Goal: Information Seeking & Learning: Find specific fact

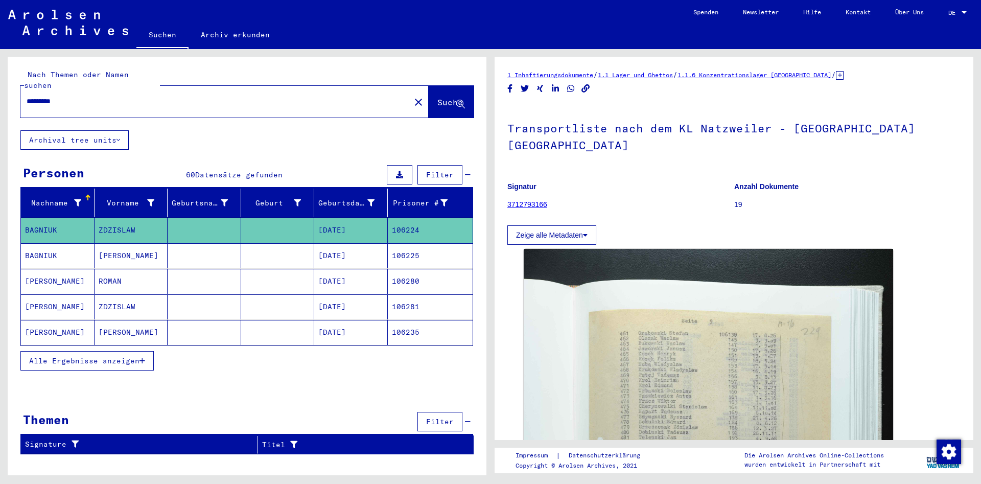
drag, startPoint x: 117, startPoint y: 90, endPoint x: -133, endPoint y: 44, distance: 254.6
click at [27, 96] on input "*********" at bounding box center [216, 101] width 378 height 11
paste input "text"
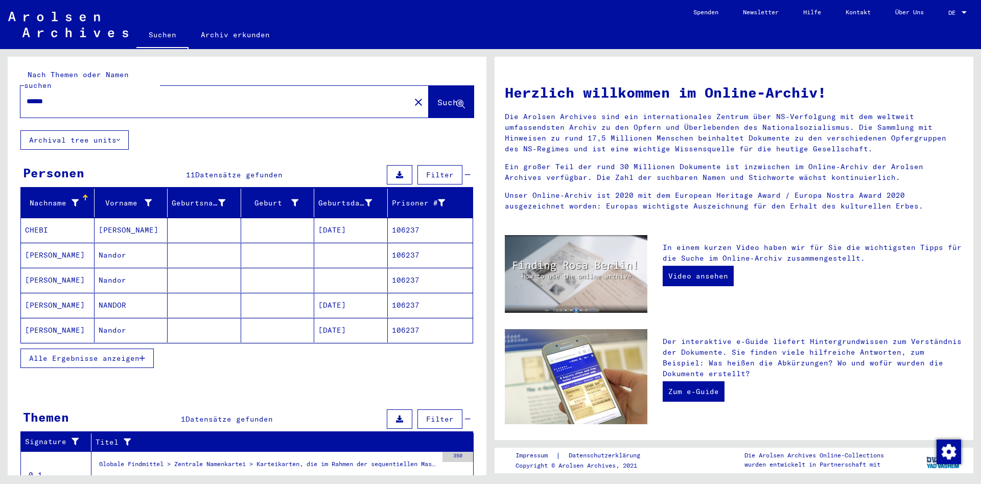
click at [122, 354] on button "Alle Ergebnisse anzeigen" at bounding box center [86, 357] width 133 height 19
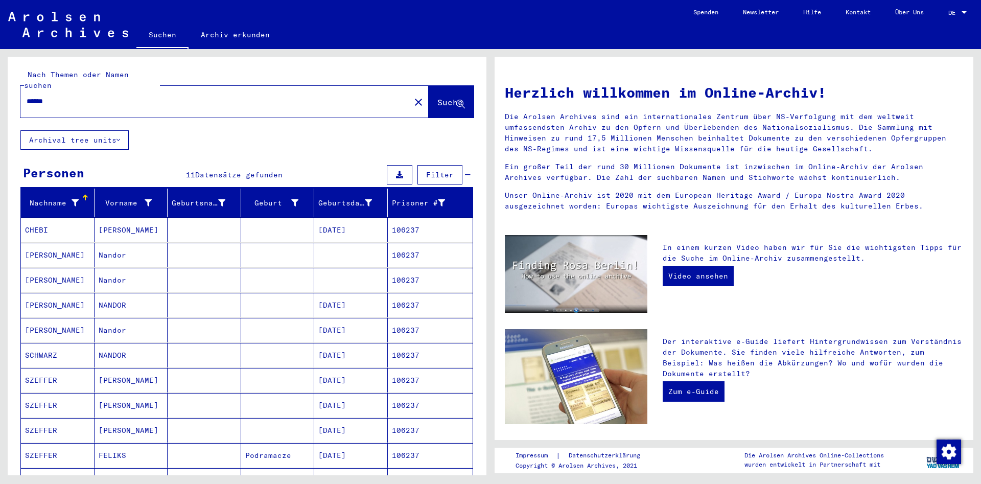
click at [140, 418] on mat-cell "[PERSON_NAME]" at bounding box center [132, 430] width 74 height 25
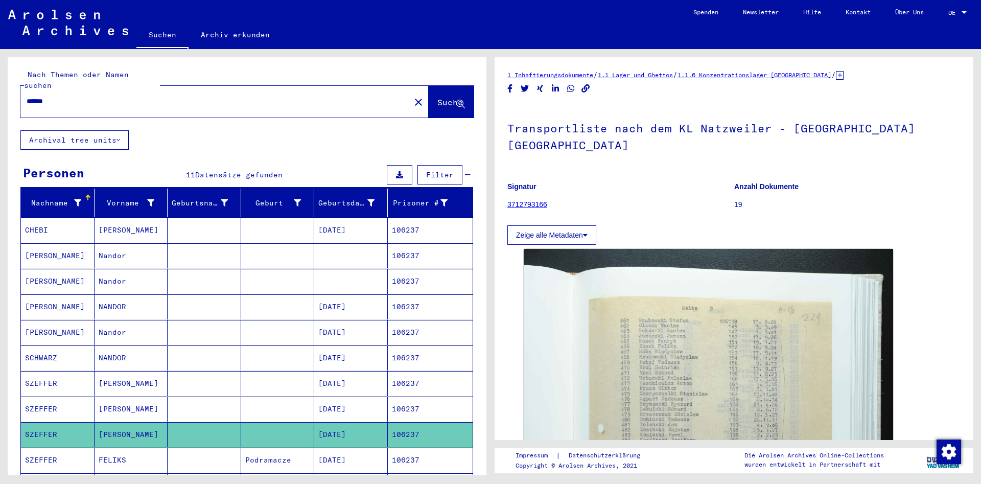
click at [149, 402] on mat-cell "[PERSON_NAME]" at bounding box center [132, 409] width 74 height 25
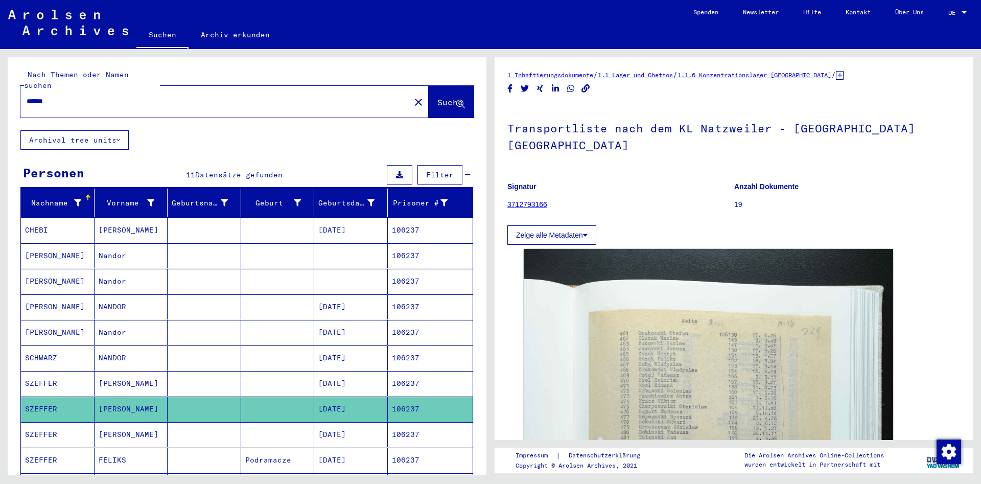
click at [154, 433] on mat-cell "[PERSON_NAME]" at bounding box center [132, 434] width 74 height 25
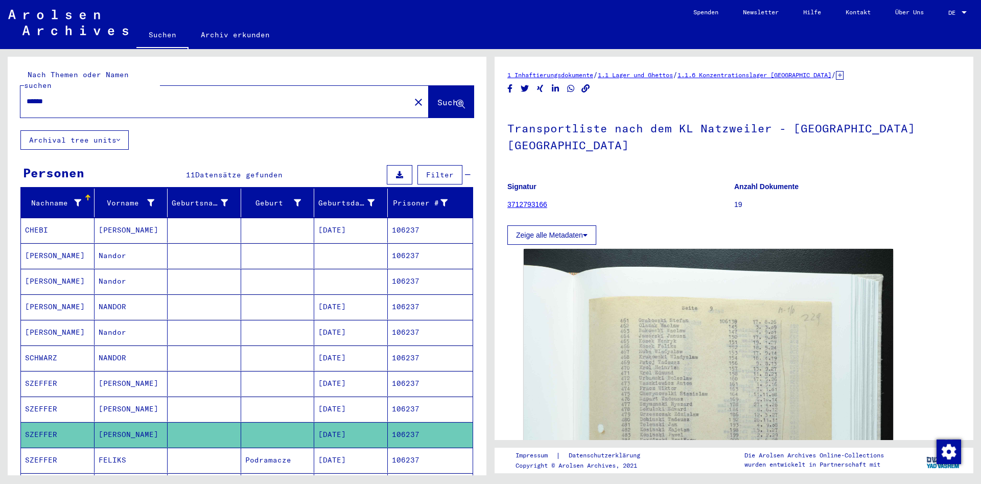
click at [155, 448] on mat-cell "FELIKS" at bounding box center [132, 460] width 74 height 25
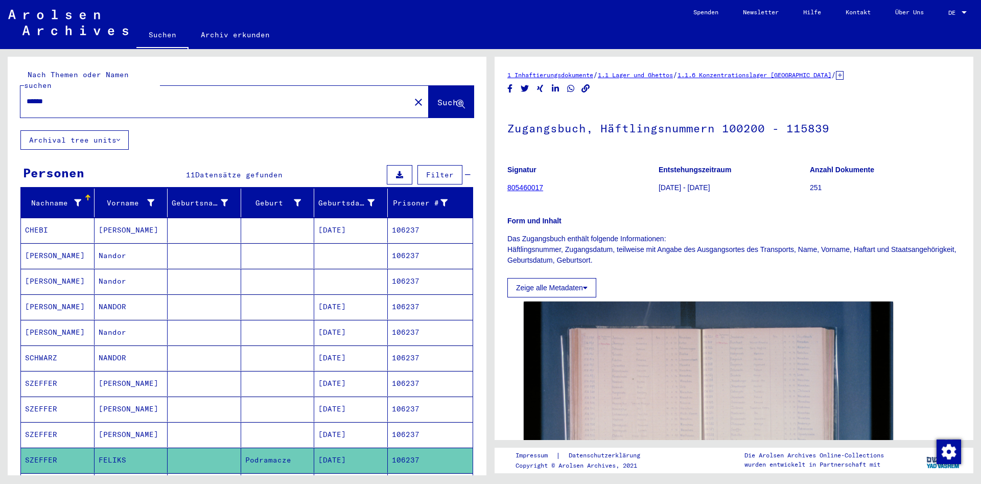
click at [214, 90] on div "******" at bounding box center [212, 101] width 384 height 23
drag, startPoint x: 214, startPoint y: 90, endPoint x: -499, endPoint y: 32, distance: 715.1
click at [27, 96] on input "******" at bounding box center [216, 101] width 378 height 11
type input "**********"
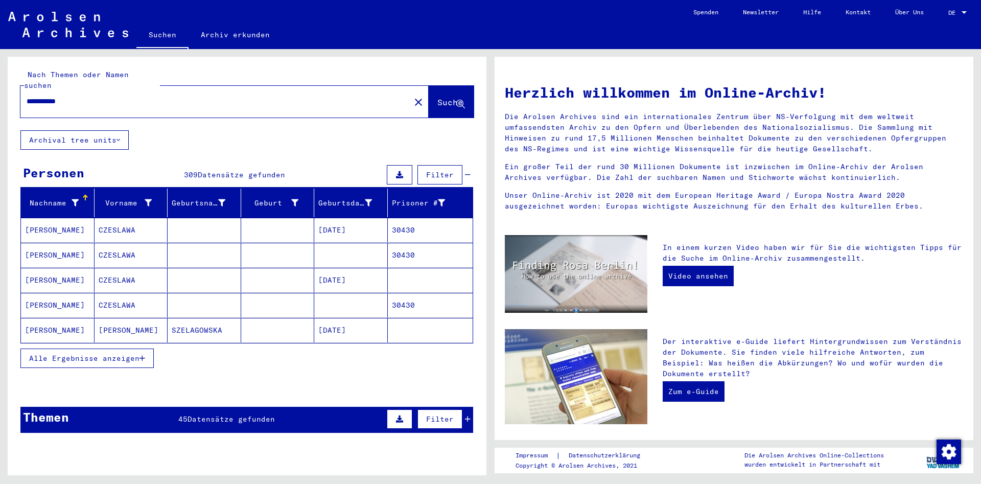
click at [122, 96] on input "**********" at bounding box center [212, 101] width 371 height 11
click at [126, 352] on button "Alle Ergebnisse anzeigen" at bounding box center [86, 357] width 133 height 19
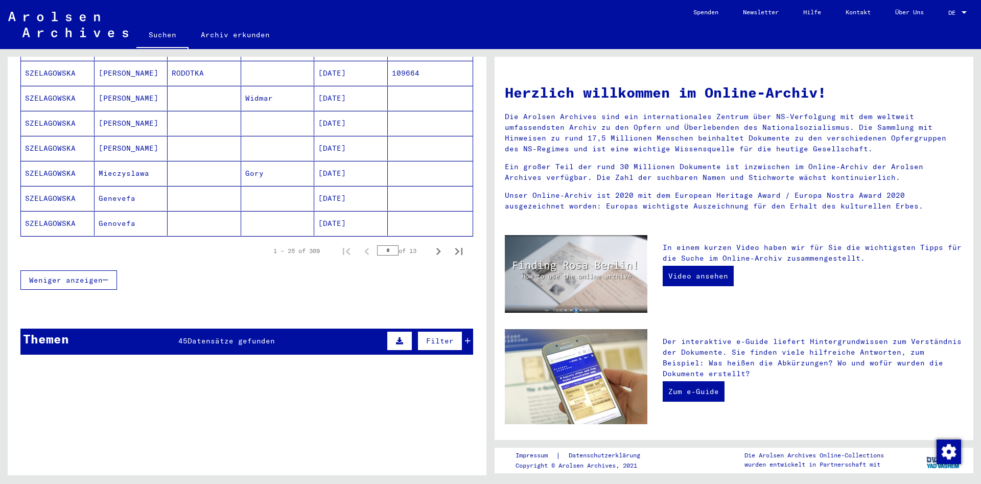
scroll to position [587, 0]
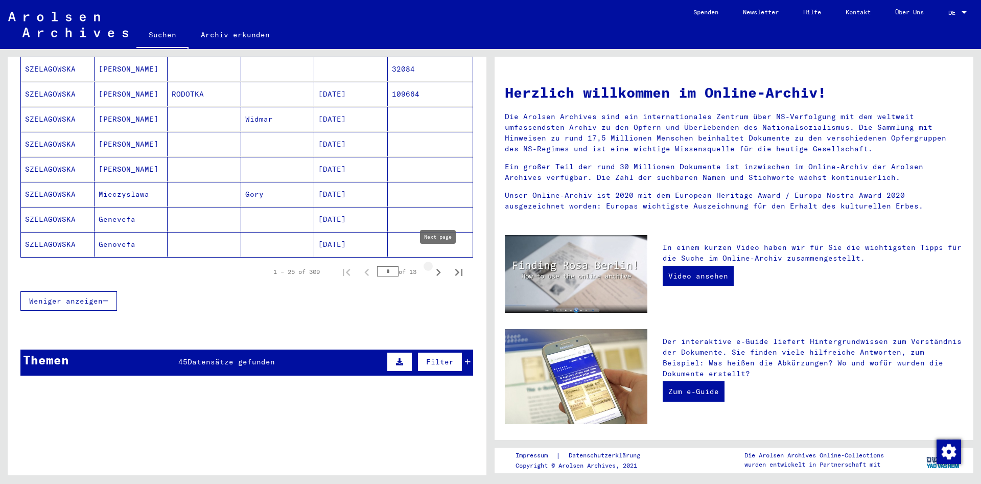
click at [440, 265] on icon "Next page" at bounding box center [438, 272] width 14 height 14
type input "*"
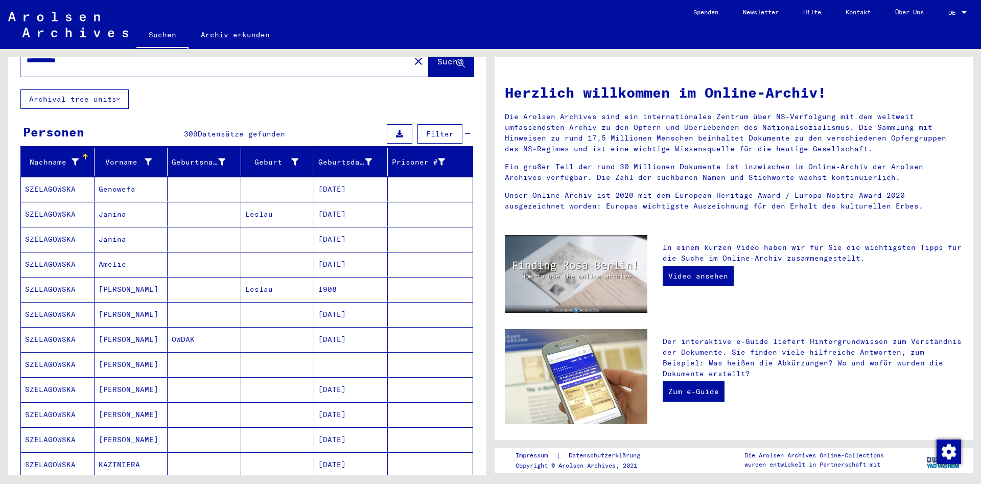
scroll to position [35, 0]
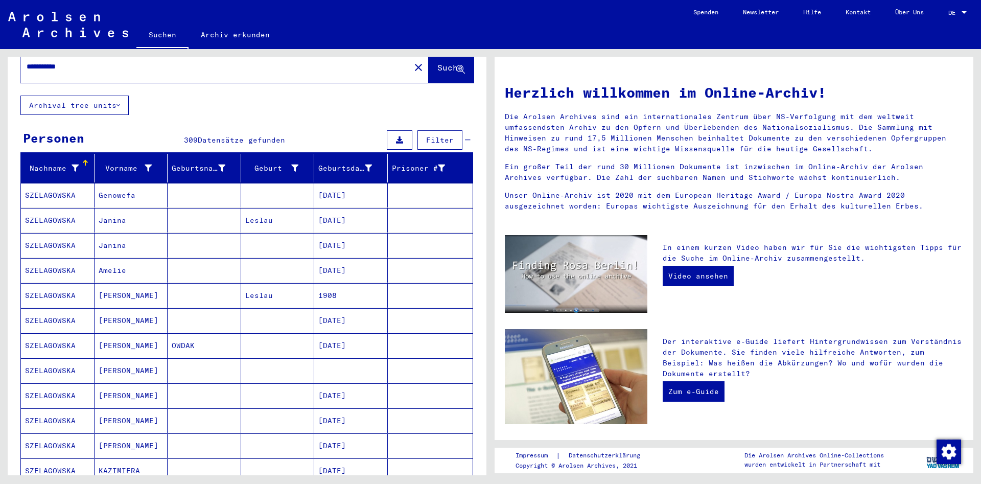
click at [133, 56] on div "**********" at bounding box center [245, 262] width 491 height 426
click at [131, 61] on input "**********" at bounding box center [212, 66] width 371 height 11
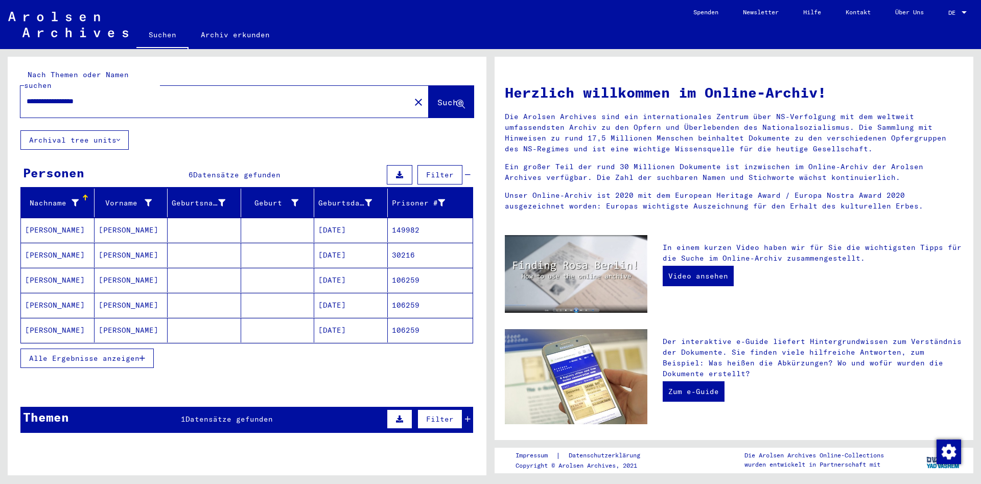
click at [205, 293] on mat-cell at bounding box center [205, 305] width 74 height 25
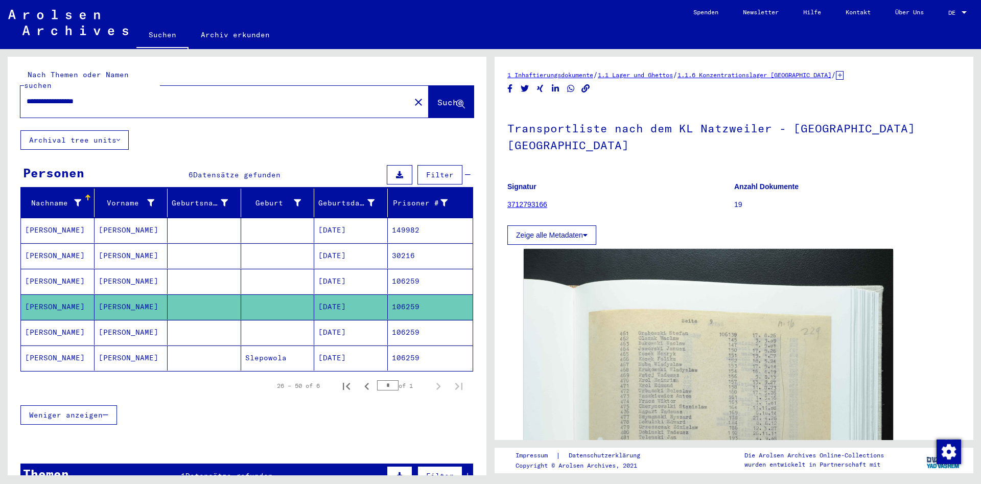
click at [163, 320] on mat-cell "[PERSON_NAME]" at bounding box center [132, 332] width 74 height 25
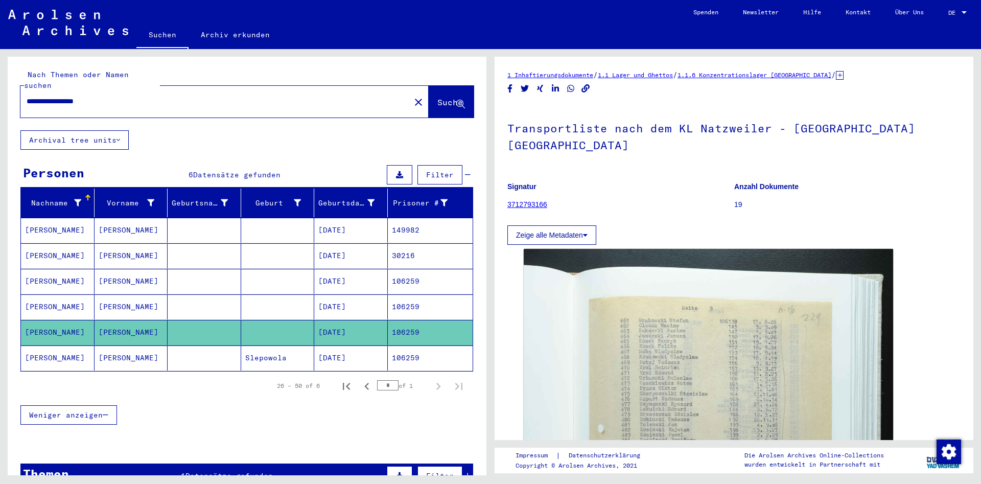
click at [170, 348] on mat-cell at bounding box center [205, 357] width 74 height 25
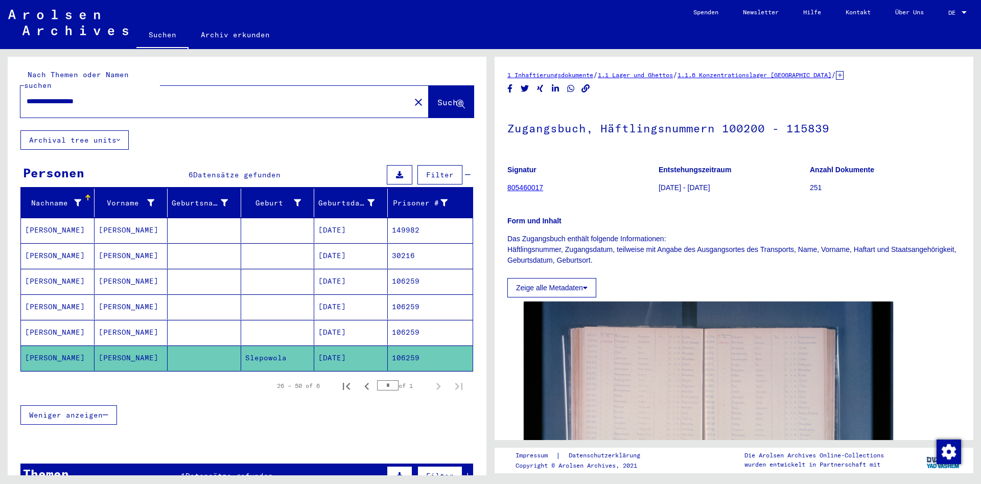
click at [168, 271] on mat-cell at bounding box center [205, 281] width 74 height 25
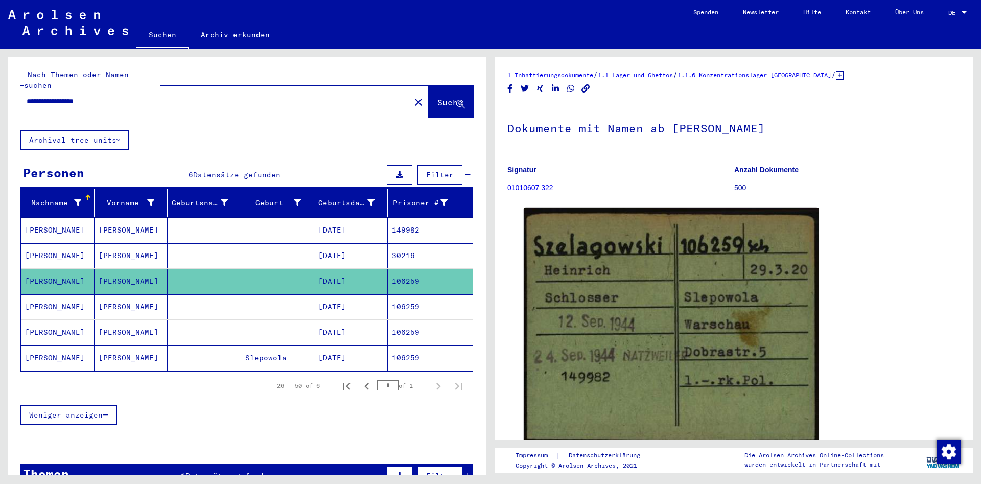
click at [179, 245] on mat-cell at bounding box center [205, 255] width 74 height 25
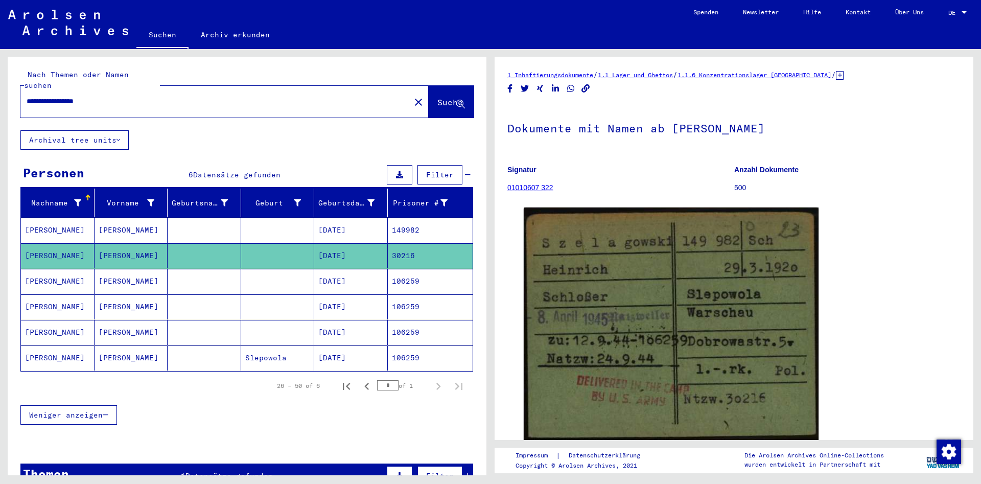
click at [191, 228] on mat-cell at bounding box center [205, 230] width 74 height 25
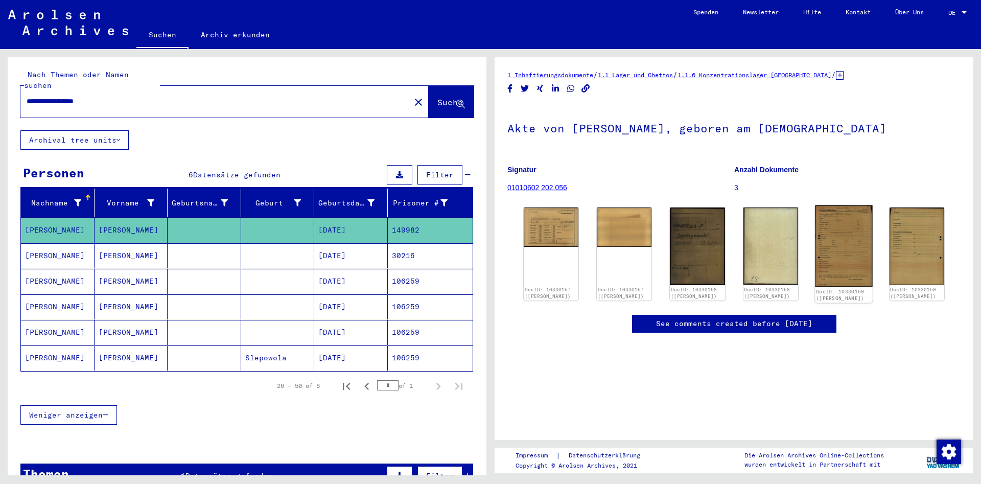
click at [868, 243] on img at bounding box center [844, 246] width 58 height 82
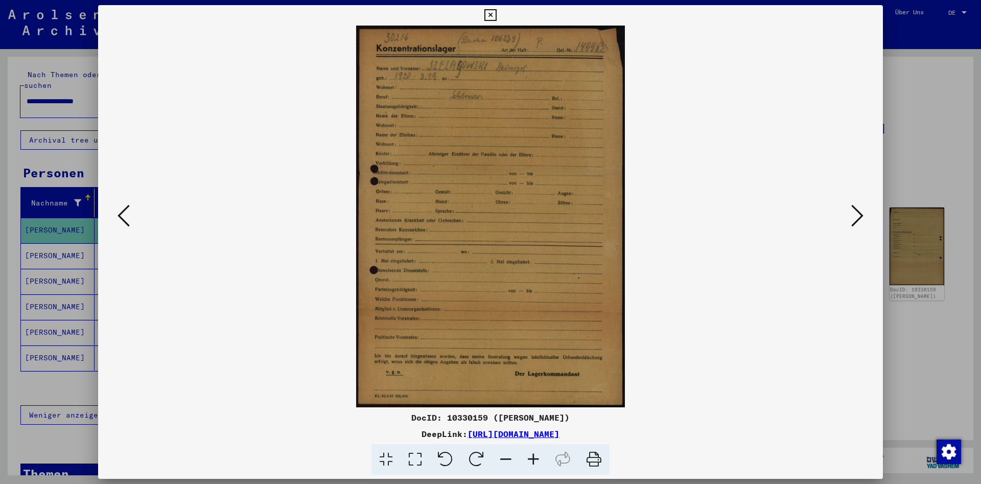
click at [496, 18] on icon at bounding box center [490, 15] width 12 height 12
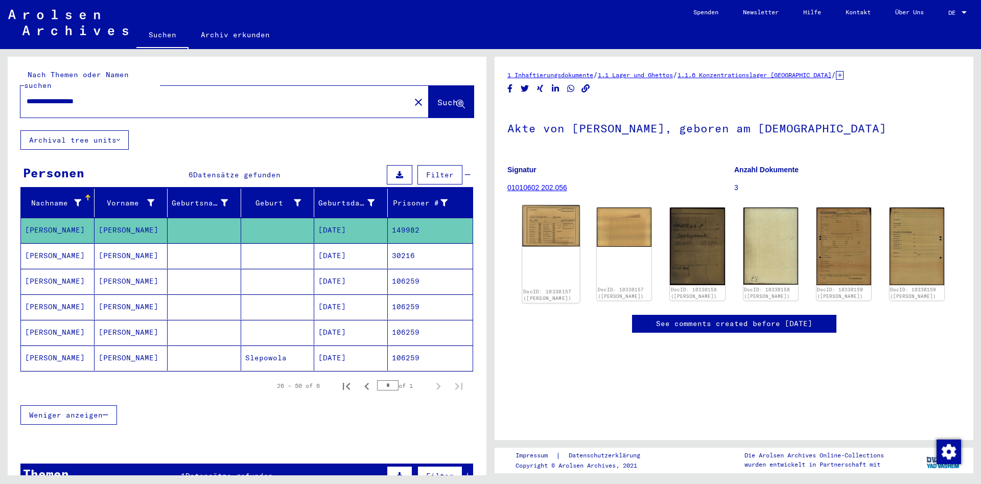
click at [553, 243] on img at bounding box center [551, 225] width 58 height 41
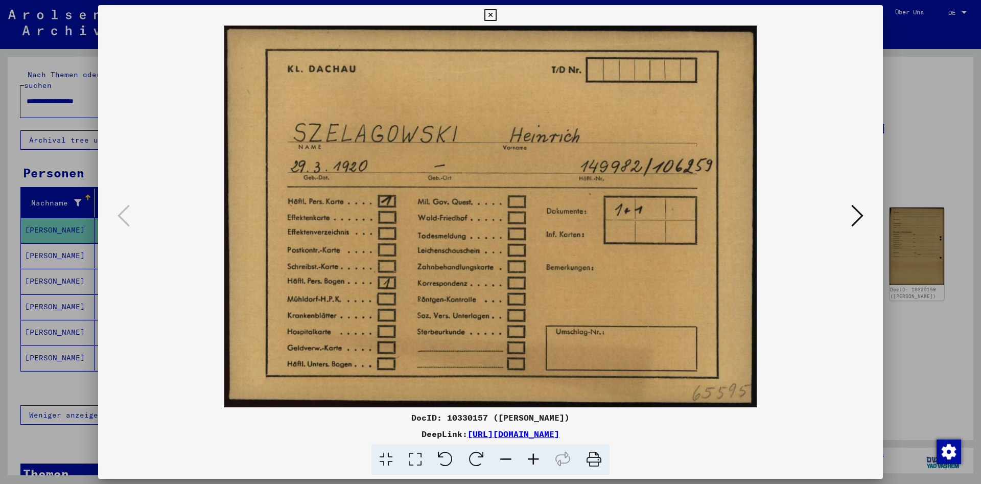
click at [496, 16] on icon at bounding box center [490, 15] width 12 height 12
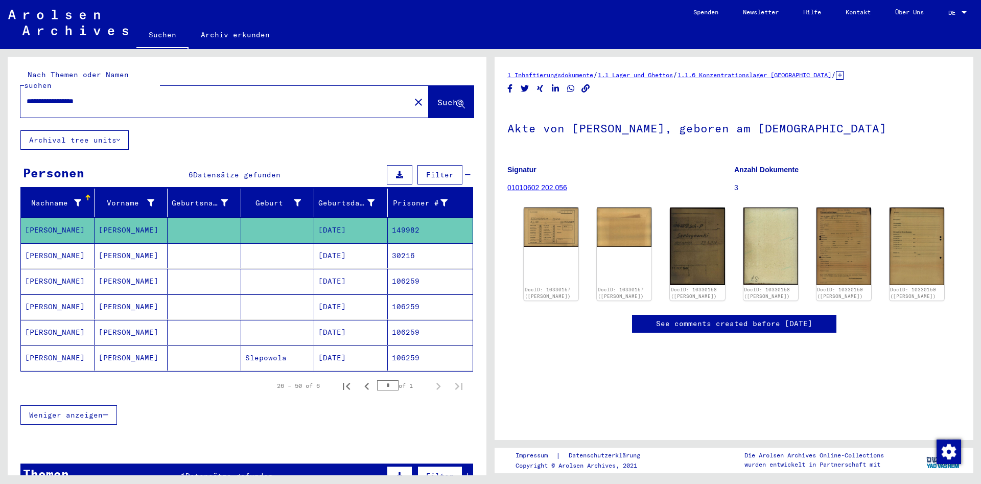
click at [188, 356] on mat-cell at bounding box center [205, 357] width 74 height 25
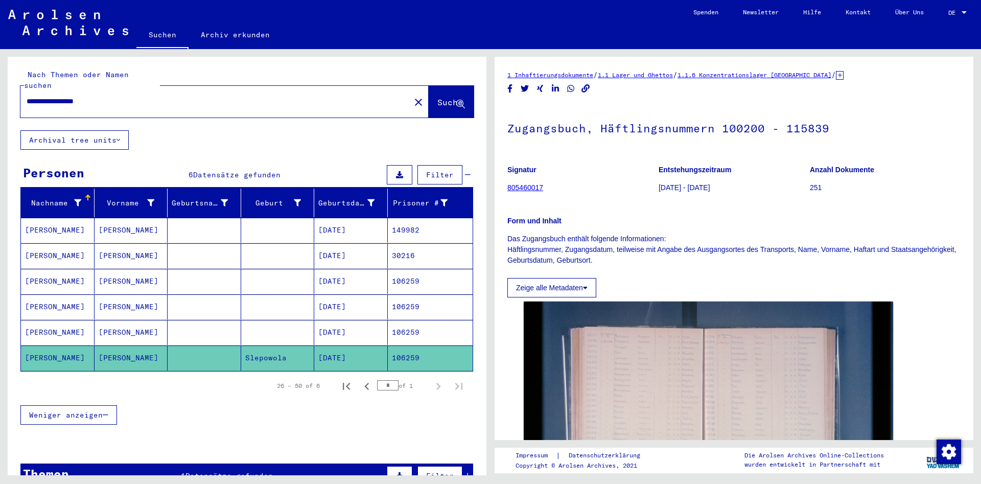
click at [178, 99] on div "**********" at bounding box center [212, 101] width 384 height 23
click at [175, 96] on input "**********" at bounding box center [216, 101] width 378 height 11
paste input "text"
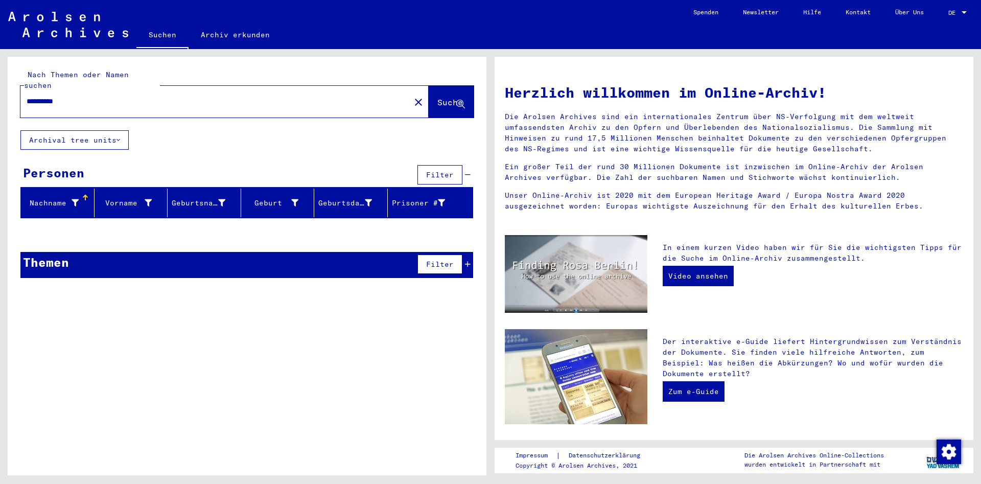
click at [179, 90] on div "**********" at bounding box center [209, 101] width 378 height 23
click at [155, 96] on input "**********" at bounding box center [212, 101] width 371 height 11
paste input "text"
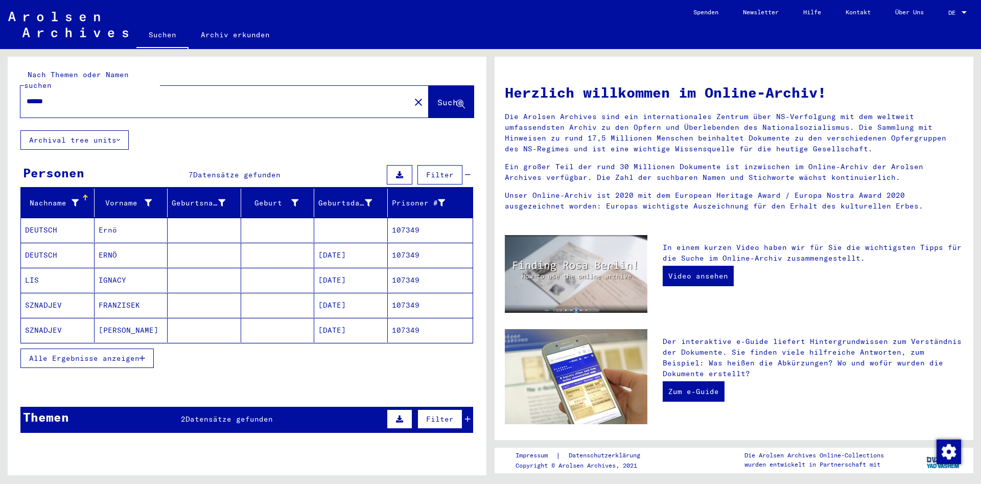
click at [110, 354] on span "Alle Ergebnisse anzeigen" at bounding box center [84, 358] width 110 height 9
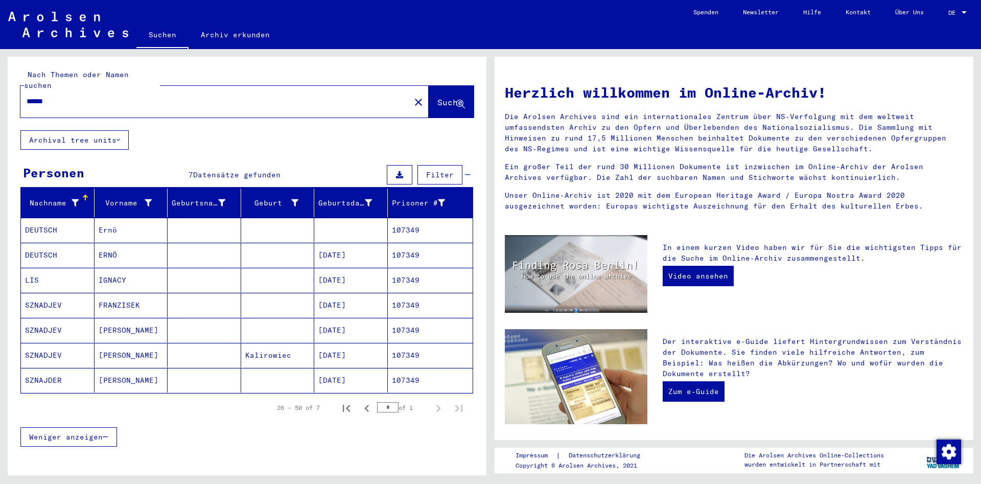
click at [169, 378] on mat-cell at bounding box center [205, 380] width 74 height 25
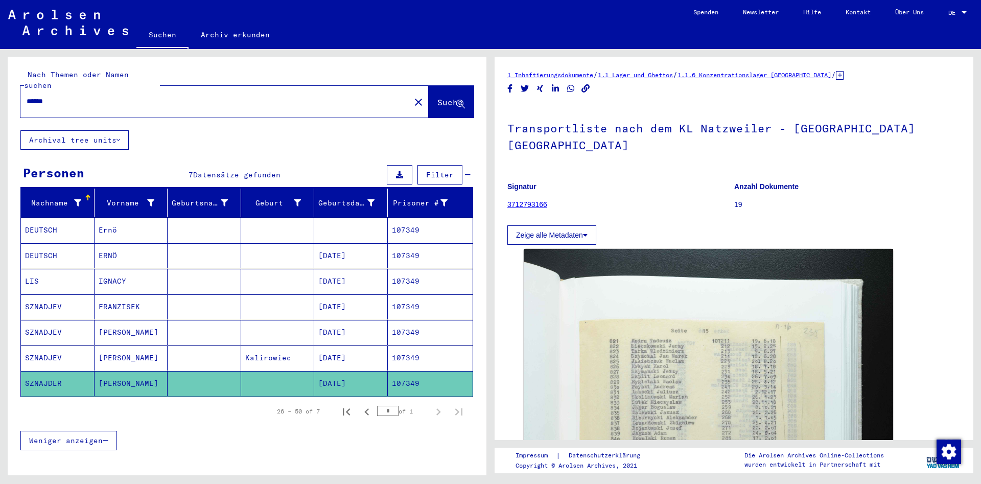
click at [156, 348] on mat-cell "[PERSON_NAME]" at bounding box center [132, 357] width 74 height 25
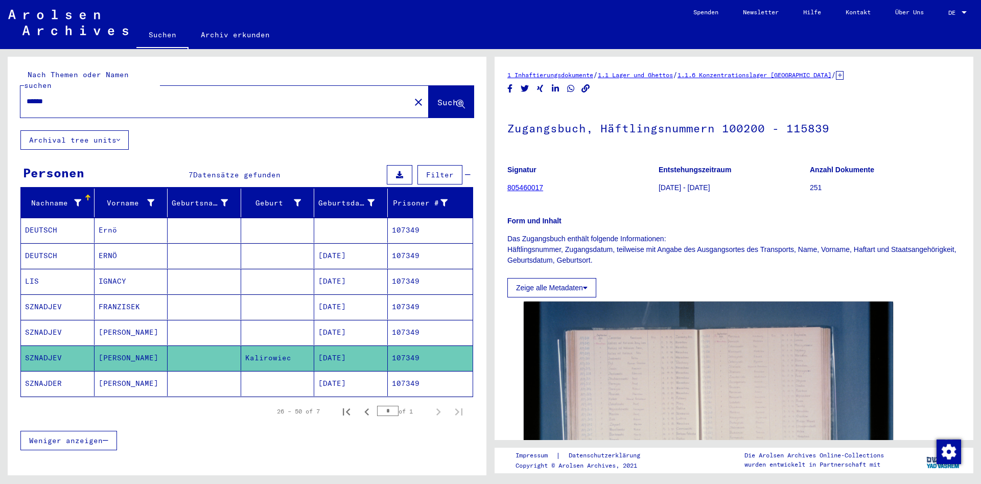
click at [155, 324] on mat-cell "[PERSON_NAME]" at bounding box center [132, 332] width 74 height 25
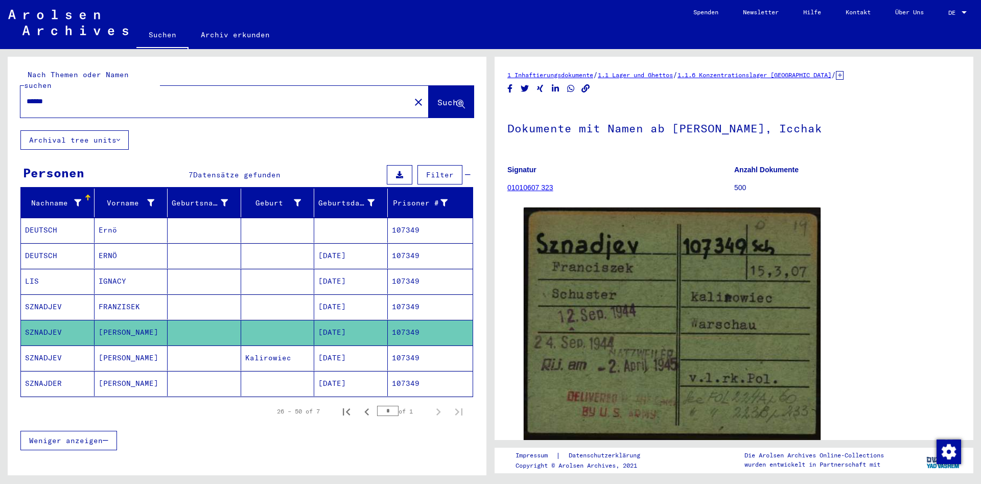
click at [158, 299] on mat-cell "FRANZISEK" at bounding box center [132, 306] width 74 height 25
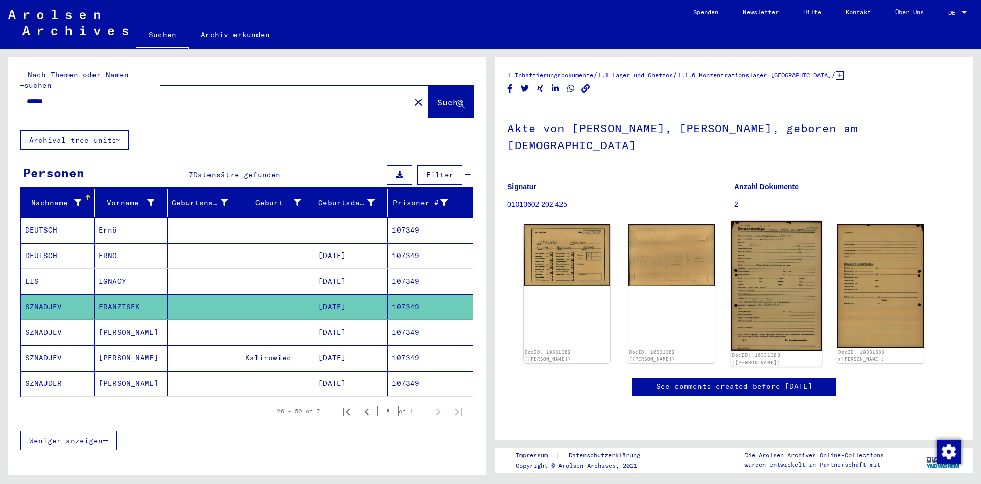
click at [792, 258] on img at bounding box center [776, 286] width 90 height 130
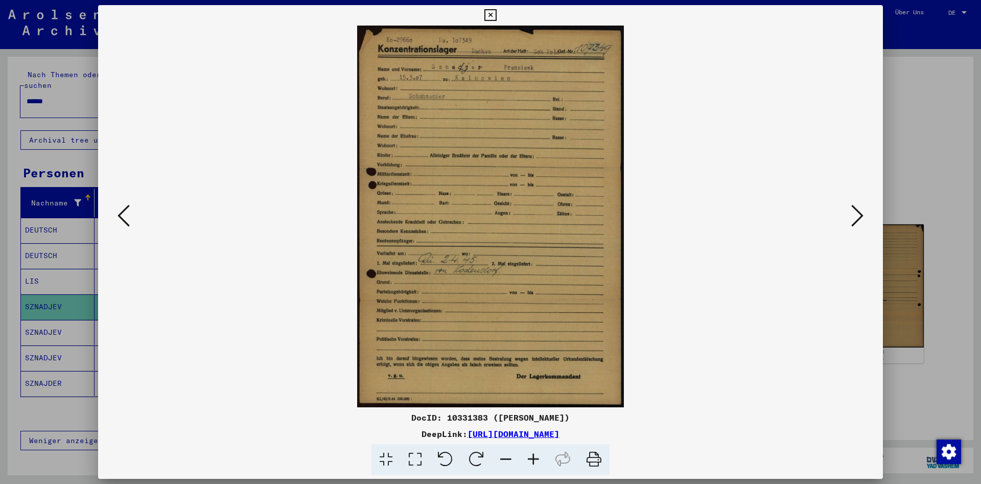
click at [496, 18] on icon at bounding box center [490, 15] width 12 height 12
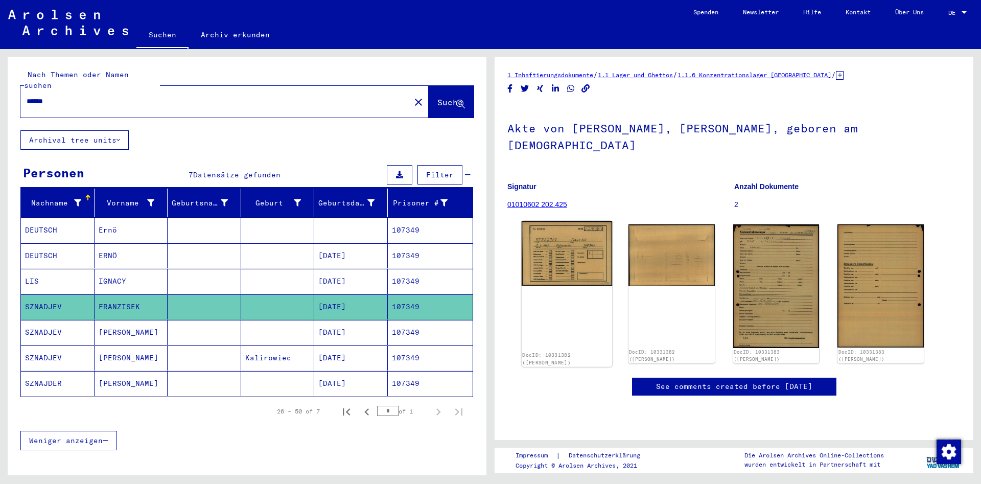
click at [568, 279] on div "DocID: 10331382 ([PERSON_NAME])" at bounding box center [567, 294] width 90 height 146
click at [603, 241] on img at bounding box center [567, 253] width 90 height 65
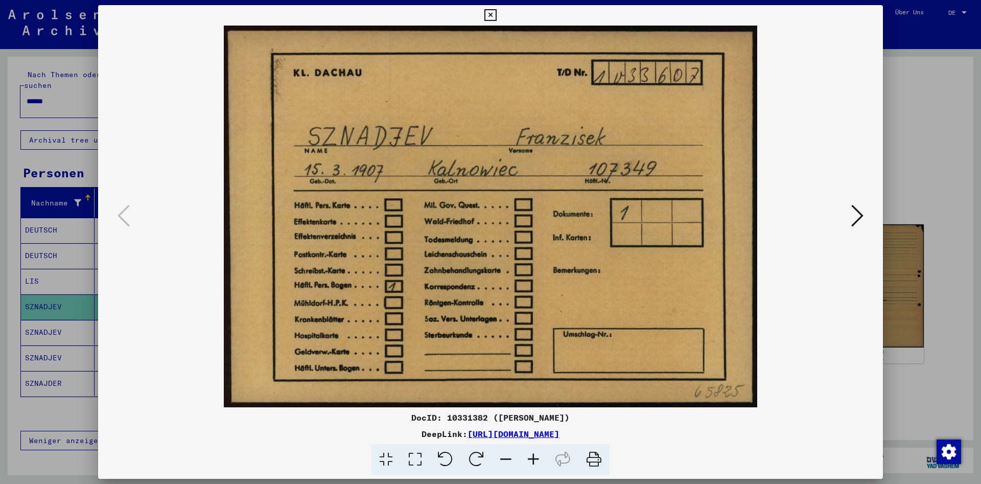
click at [496, 13] on icon at bounding box center [490, 15] width 12 height 12
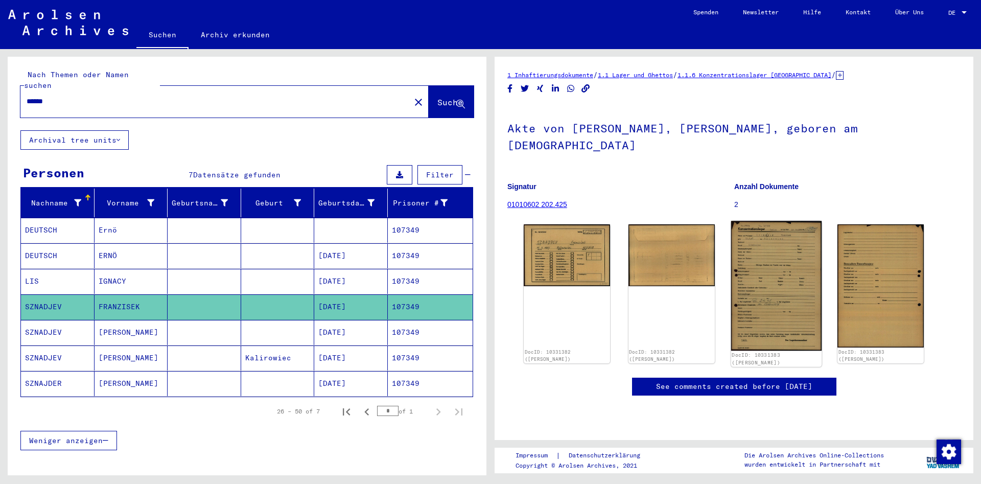
click at [807, 250] on img at bounding box center [776, 286] width 90 height 130
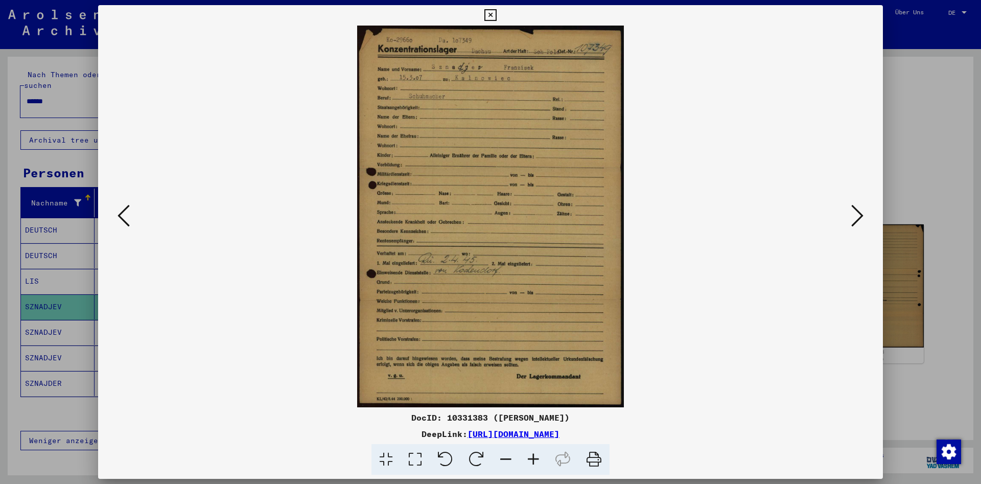
click at [496, 16] on icon at bounding box center [490, 15] width 12 height 12
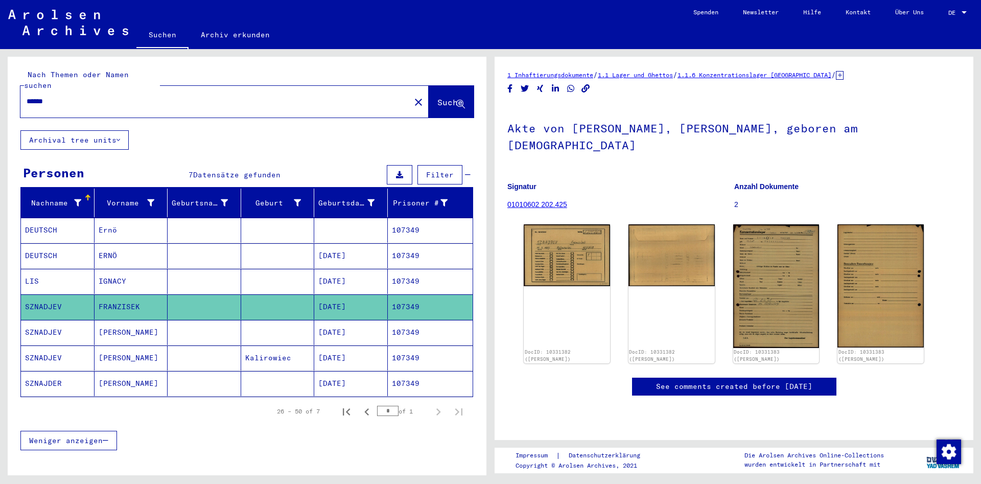
drag, startPoint x: 122, startPoint y: 98, endPoint x: 49, endPoint y: 95, distance: 72.6
click at [49, 95] on div "******" at bounding box center [212, 101] width 384 height 23
drag, startPoint x: -131, startPoint y: 69, endPoint x: -193, endPoint y: 66, distance: 61.9
click at [27, 96] on input "******" at bounding box center [216, 101] width 378 height 11
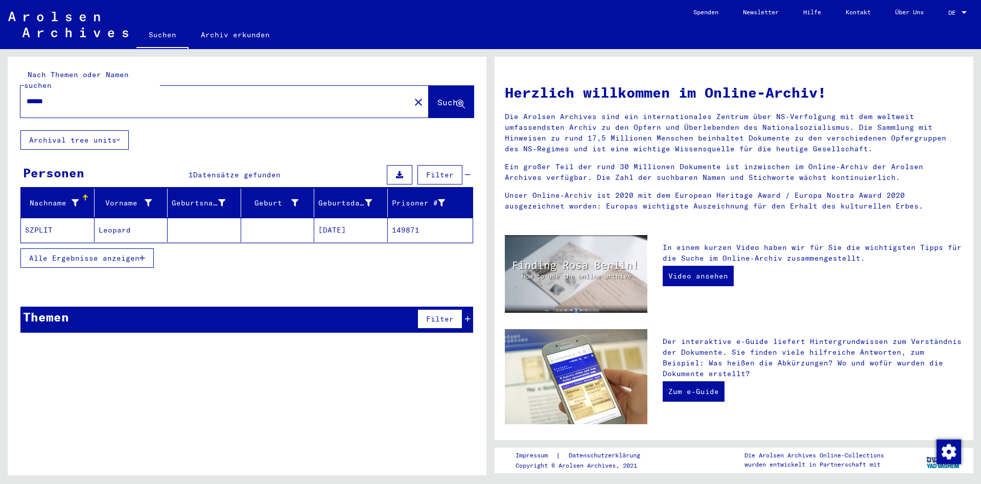
click at [249, 228] on mat-cell at bounding box center [278, 230] width 74 height 25
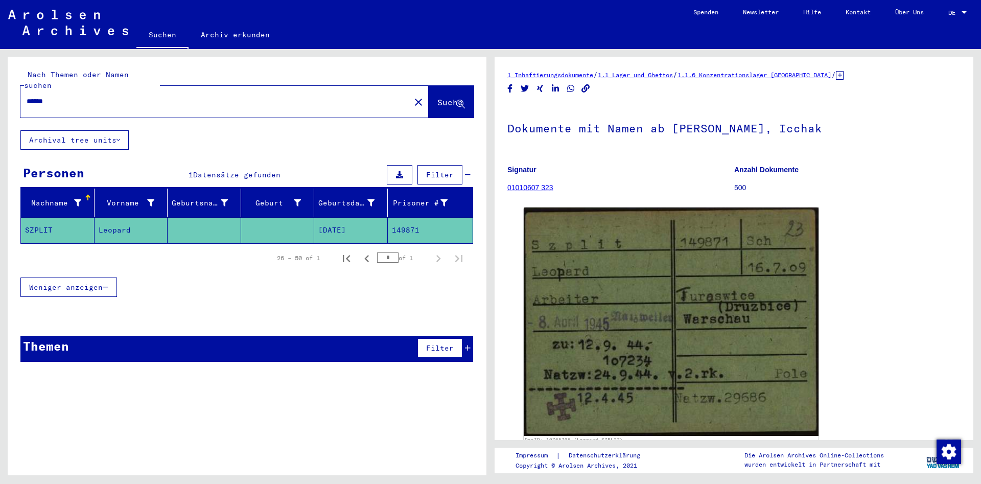
drag, startPoint x: 102, startPoint y: 96, endPoint x: 83, endPoint y: 93, distance: 19.6
click at [82, 94] on div "******" at bounding box center [212, 101] width 384 height 23
drag, startPoint x: -53, startPoint y: 85, endPoint x: -94, endPoint y: 82, distance: 41.0
click at [27, 96] on input "******" at bounding box center [216, 101] width 378 height 11
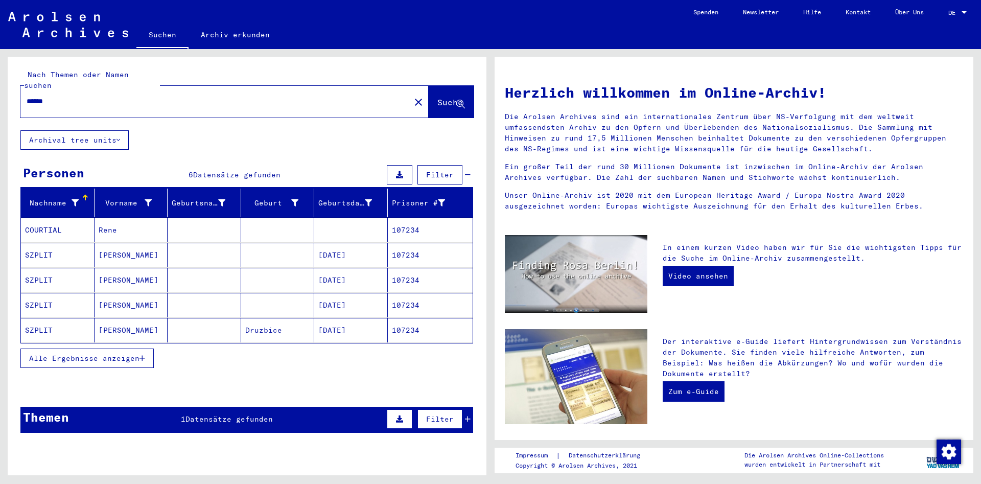
click at [185, 318] on mat-cell at bounding box center [205, 330] width 74 height 25
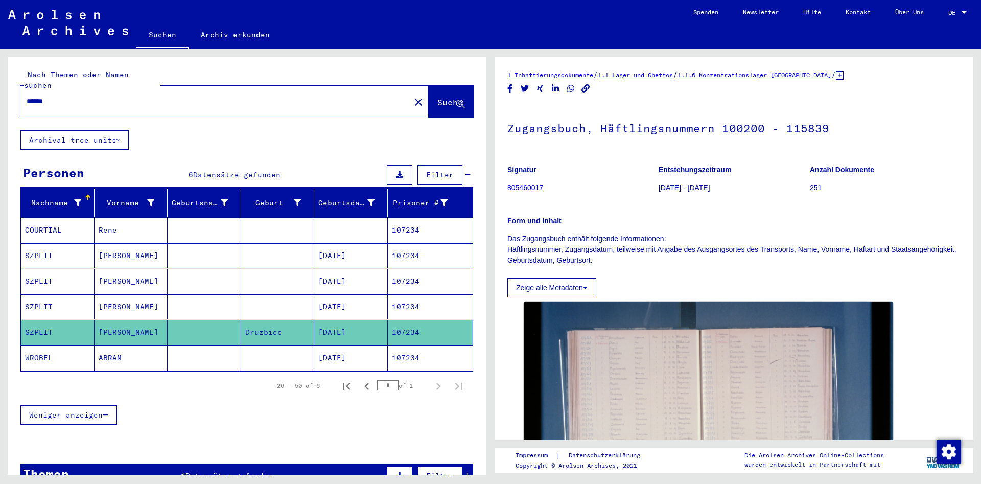
click at [192, 294] on mat-cell at bounding box center [205, 306] width 74 height 25
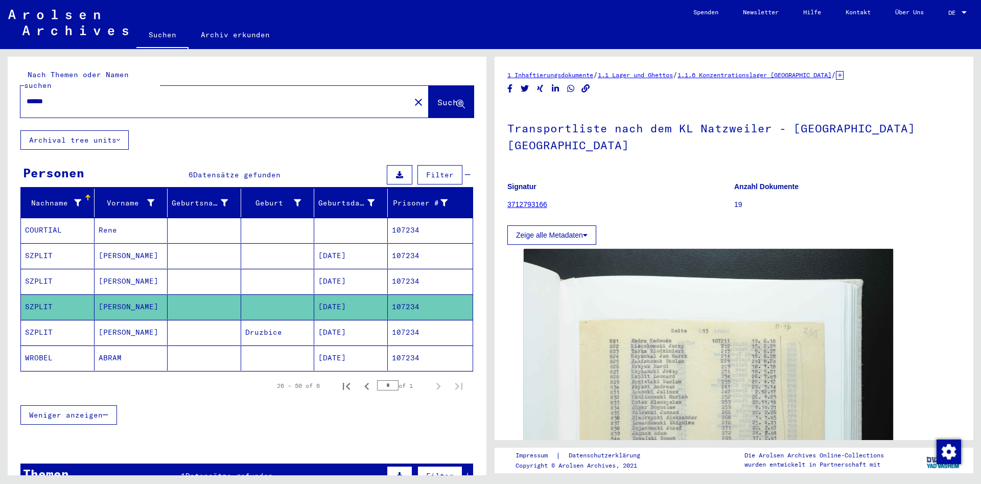
click at [192, 269] on mat-cell at bounding box center [205, 281] width 74 height 25
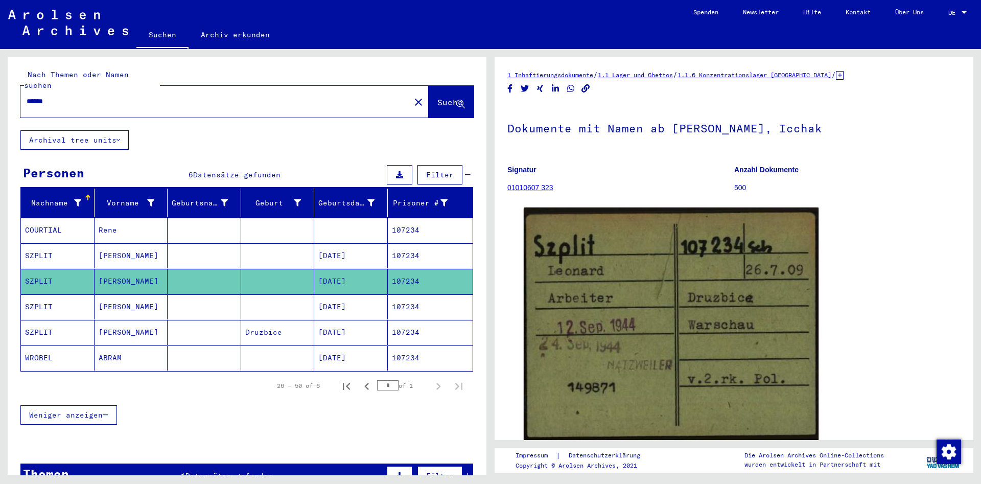
click at [191, 245] on mat-cell at bounding box center [205, 255] width 74 height 25
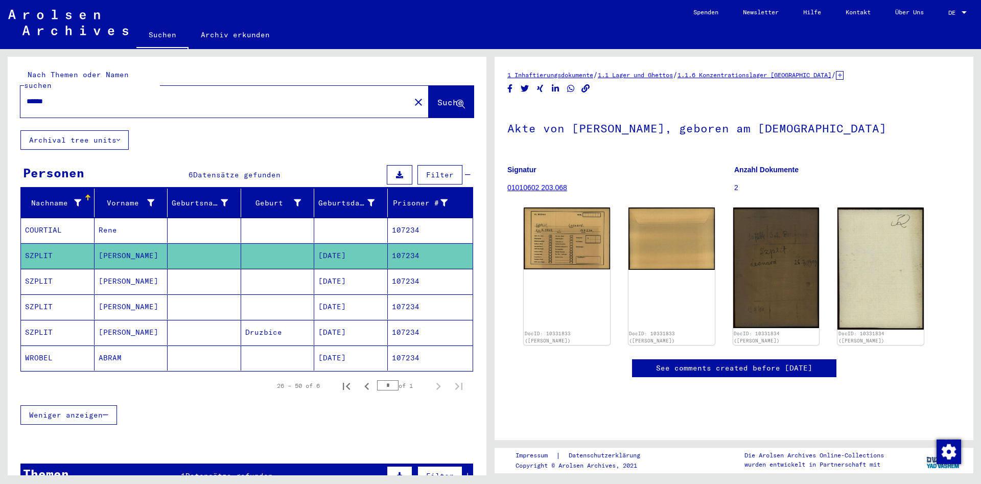
click at [252, 90] on div "******" at bounding box center [212, 101] width 384 height 23
click at [69, 96] on input "******" at bounding box center [216, 101] width 378 height 11
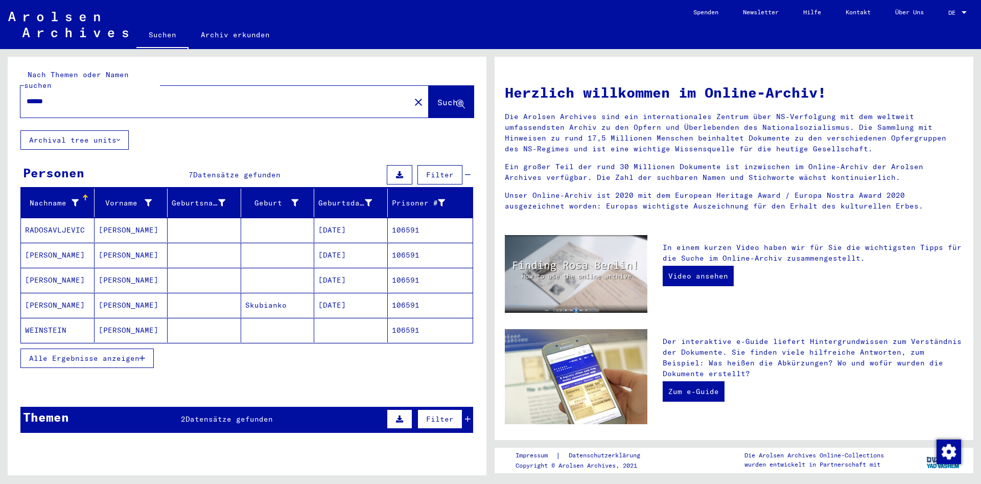
click at [139, 297] on mat-cell "[PERSON_NAME]" at bounding box center [132, 305] width 74 height 25
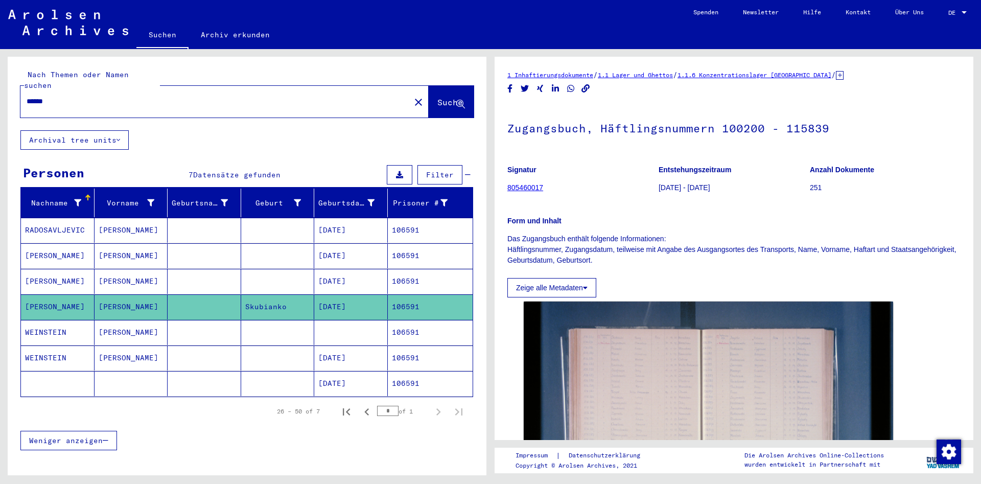
click at [135, 269] on mat-cell "[PERSON_NAME]" at bounding box center [132, 281] width 74 height 25
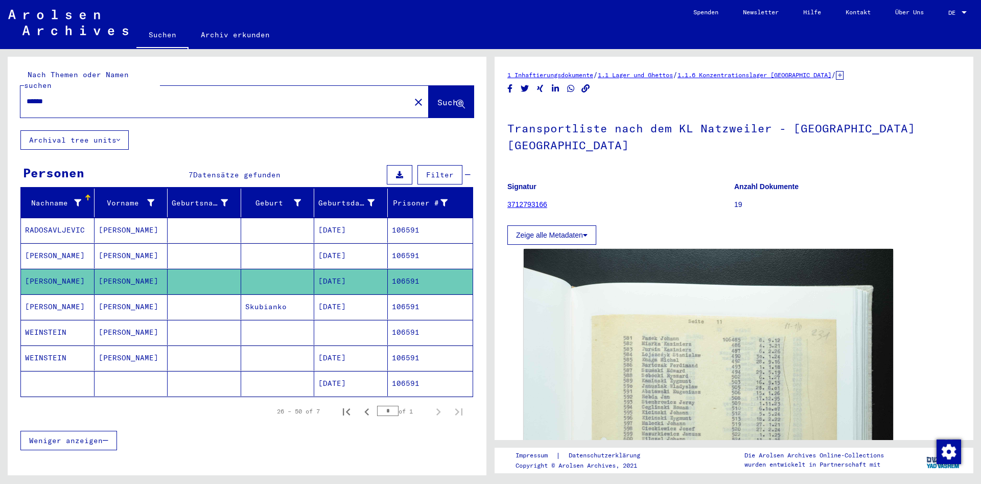
click at [137, 243] on mat-cell "[PERSON_NAME]" at bounding box center [132, 255] width 74 height 25
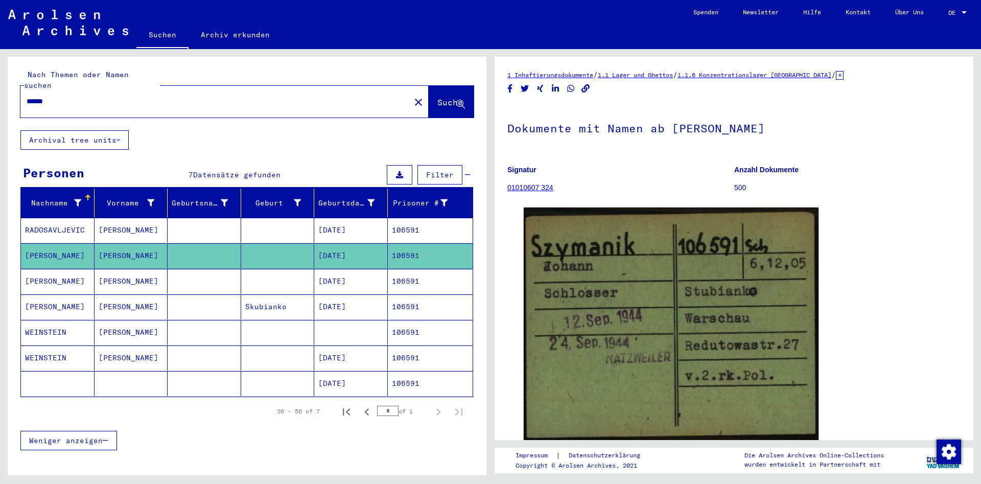
click at [147, 273] on mat-cell "[PERSON_NAME]" at bounding box center [132, 281] width 74 height 25
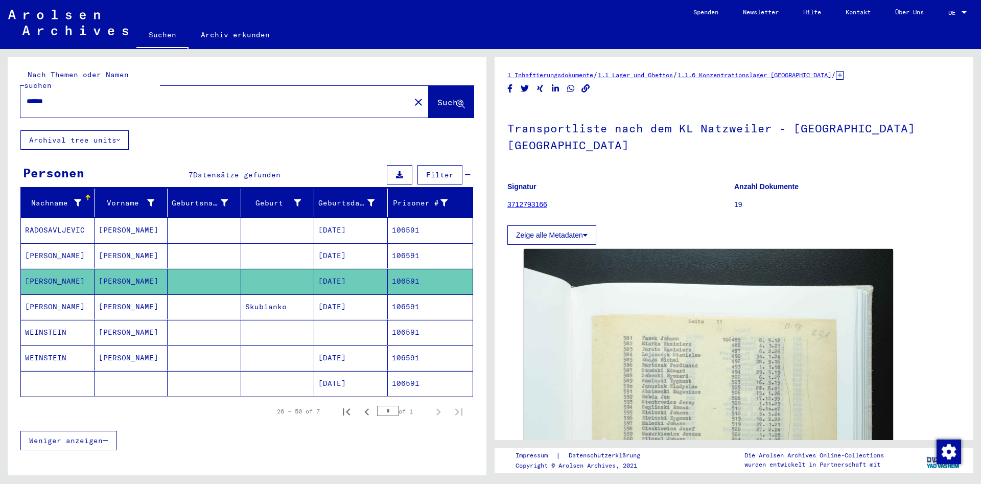
click at [151, 294] on mat-cell "[PERSON_NAME]" at bounding box center [132, 306] width 74 height 25
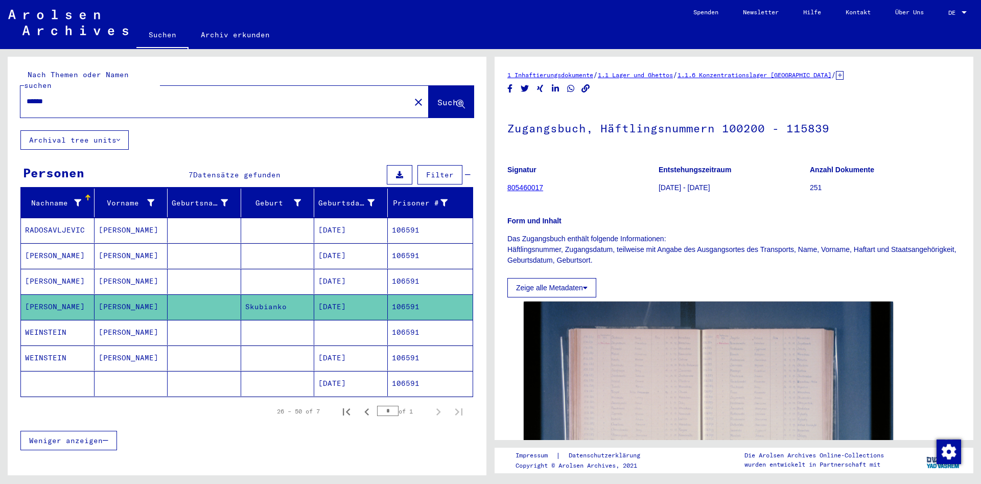
click at [180, 280] on mat-cell at bounding box center [205, 281] width 74 height 25
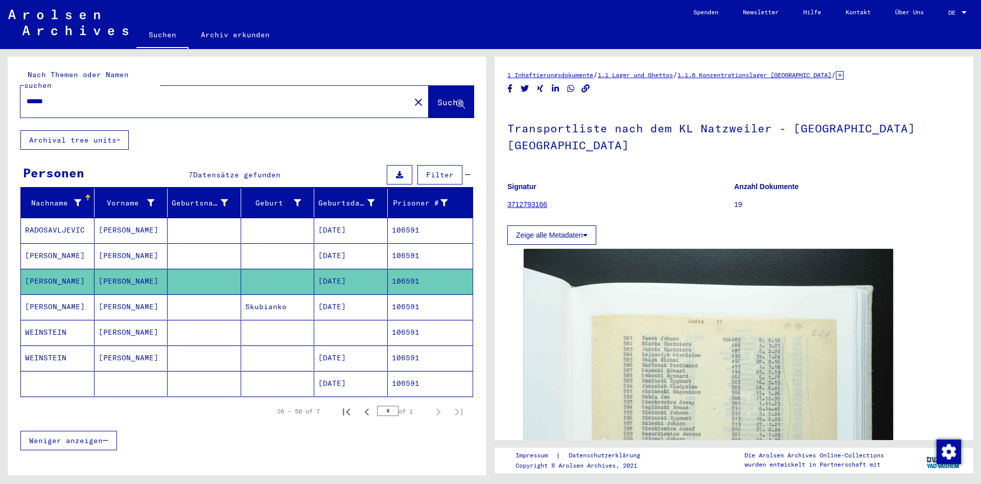
click at [177, 294] on mat-cell at bounding box center [205, 306] width 74 height 25
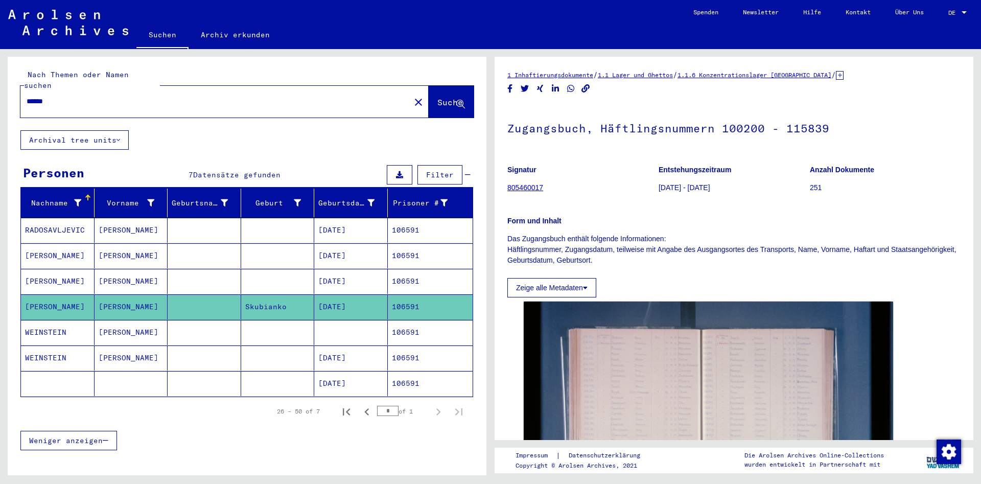
click at [181, 243] on mat-cell at bounding box center [205, 255] width 74 height 25
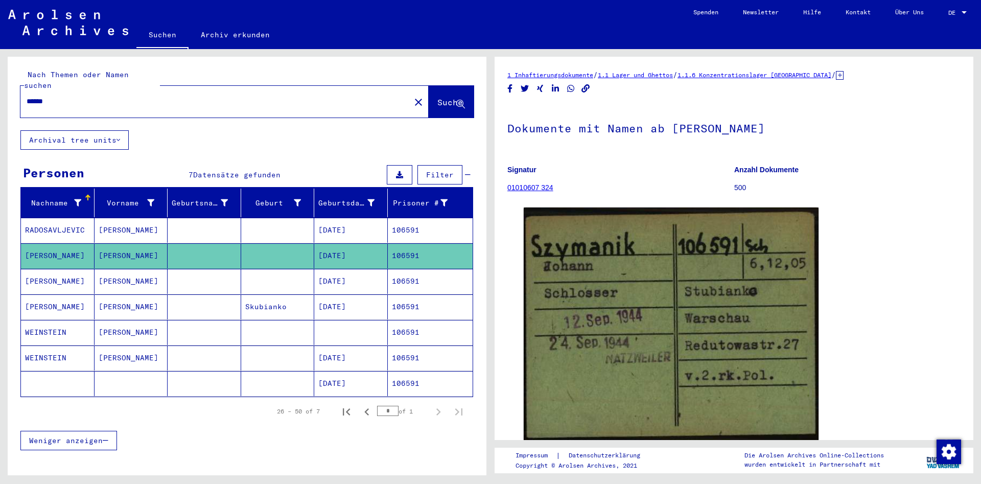
click at [189, 295] on mat-cell at bounding box center [205, 306] width 74 height 25
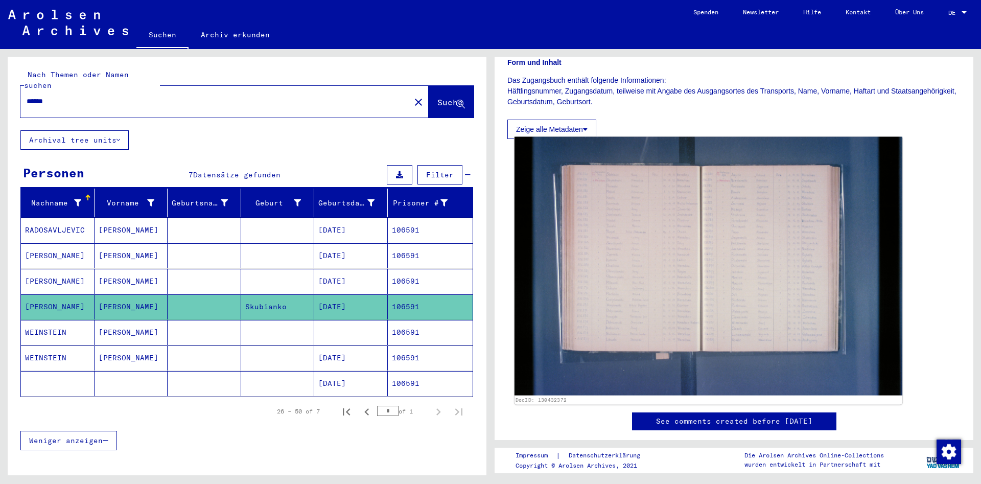
scroll to position [166, 0]
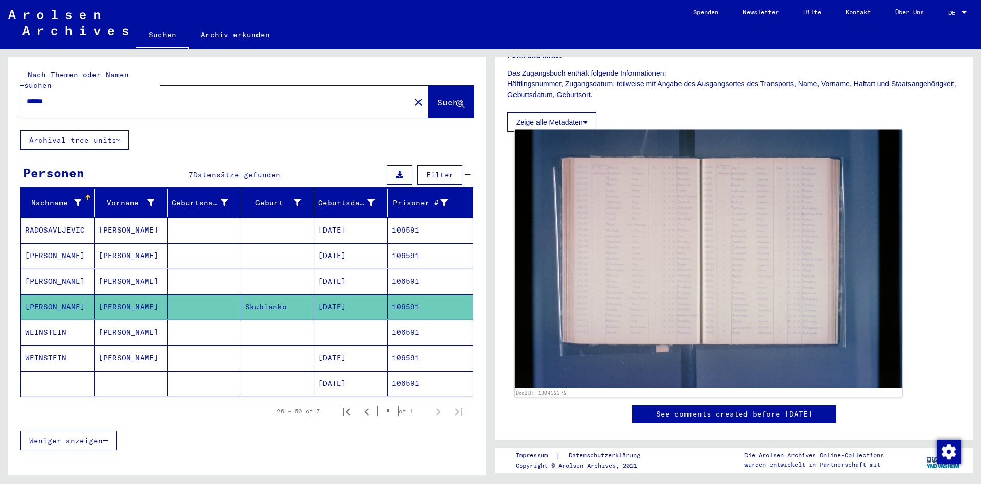
click at [795, 325] on img at bounding box center [709, 259] width 388 height 259
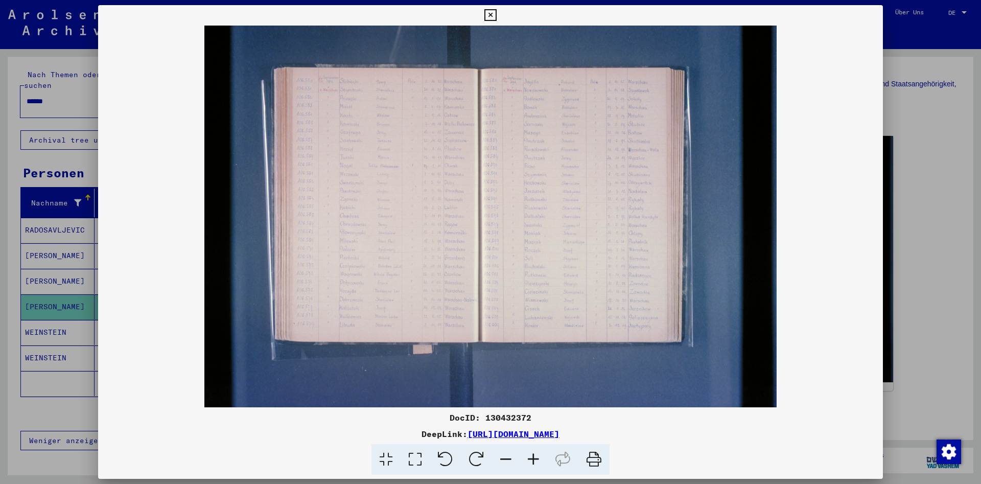
click at [528, 462] on icon at bounding box center [534, 459] width 28 height 31
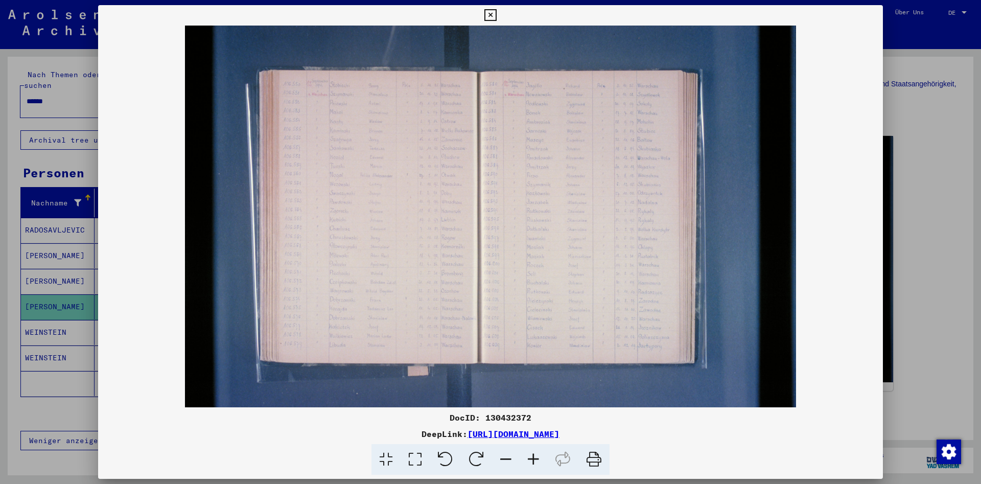
click at [528, 462] on icon at bounding box center [534, 459] width 28 height 31
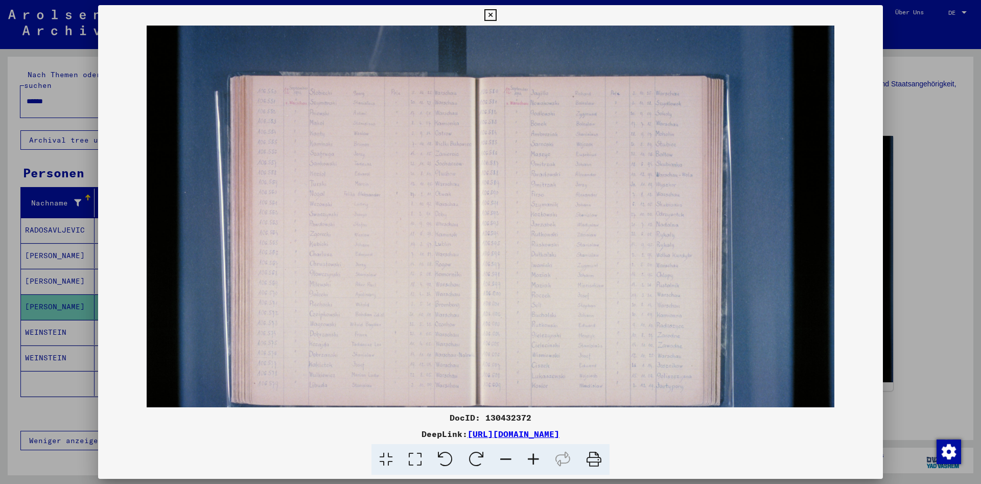
click at [528, 462] on icon at bounding box center [534, 459] width 28 height 31
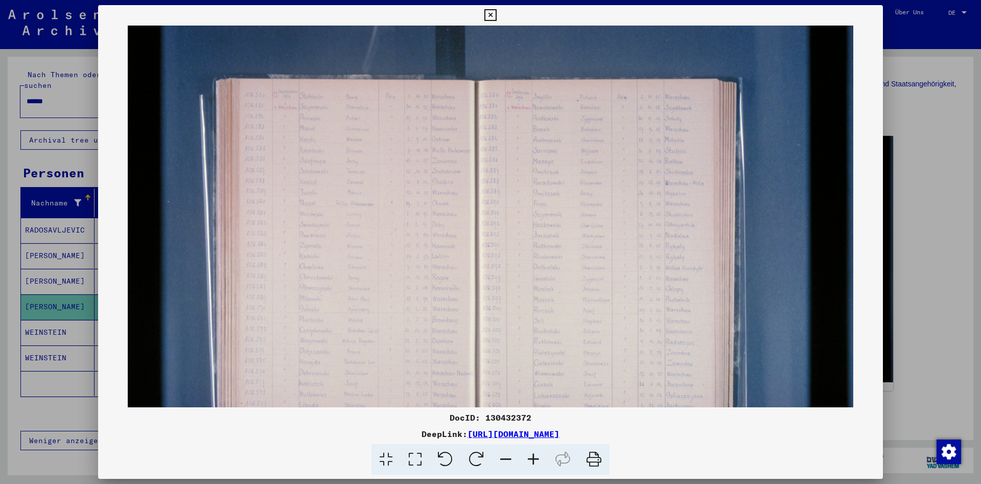
click at [528, 462] on icon at bounding box center [534, 459] width 28 height 31
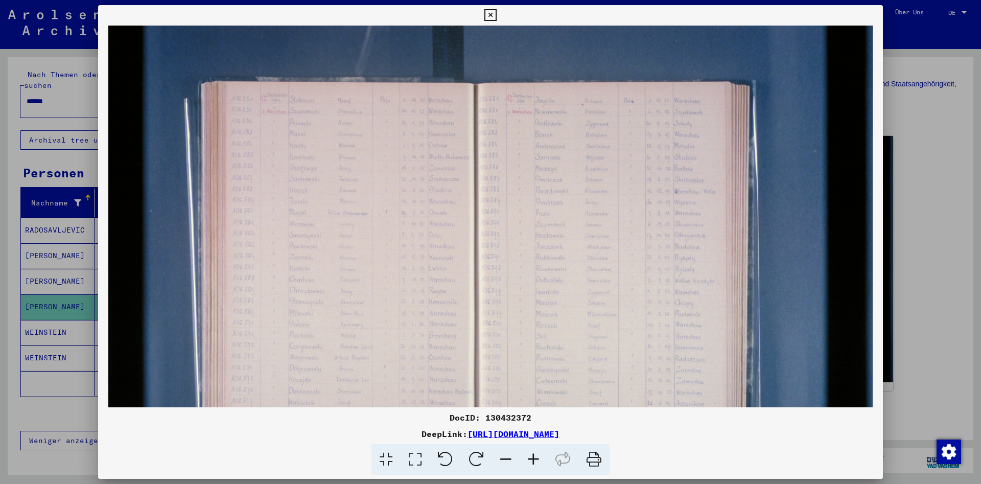
click at [528, 462] on icon at bounding box center [534, 459] width 28 height 31
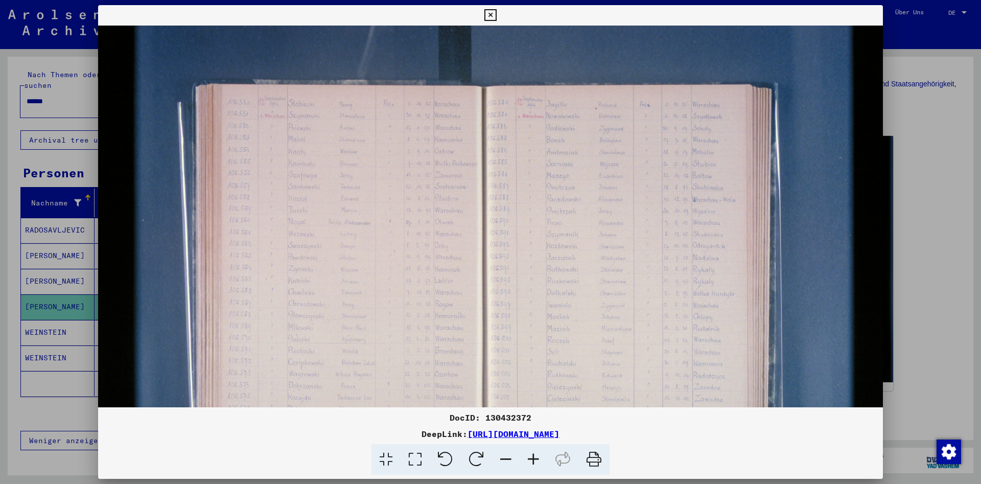
click at [528, 462] on icon at bounding box center [534, 459] width 28 height 31
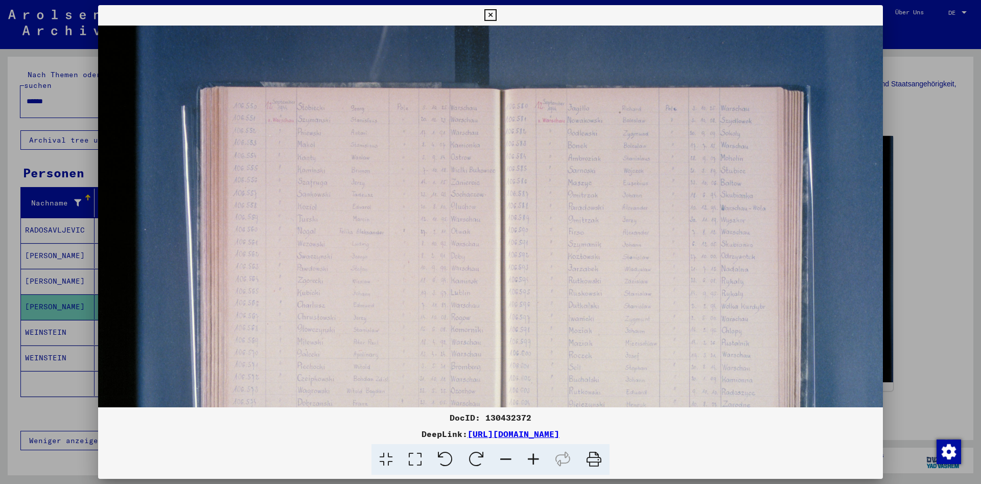
click at [528, 462] on icon at bounding box center [534, 459] width 28 height 31
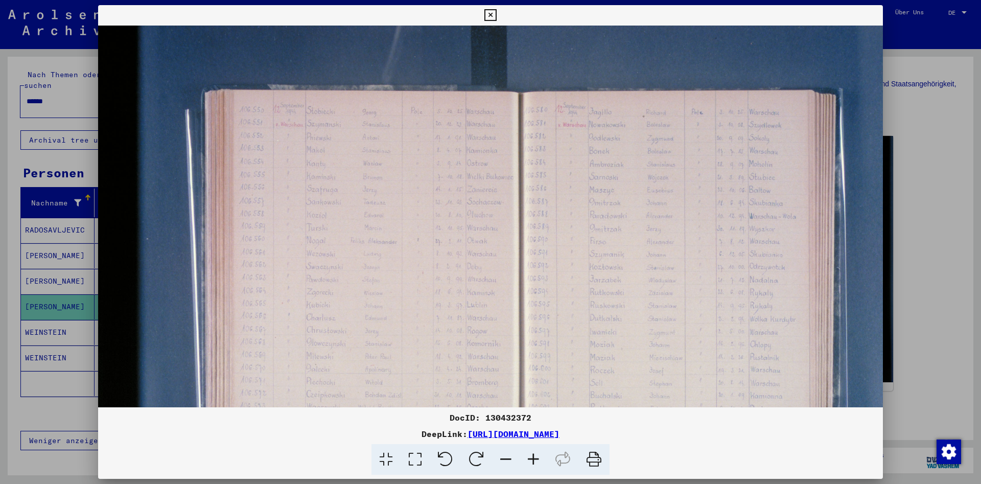
click at [528, 462] on icon at bounding box center [534, 459] width 28 height 31
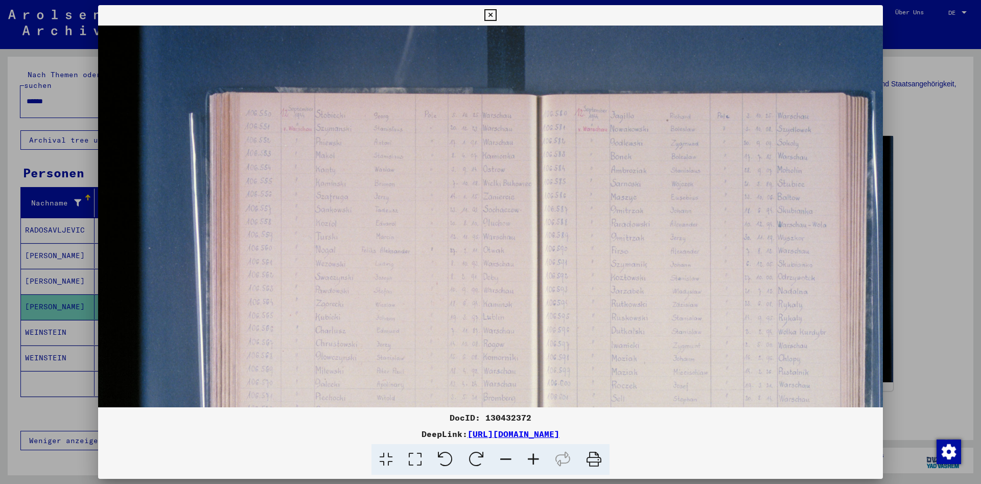
click at [528, 462] on icon at bounding box center [534, 459] width 28 height 31
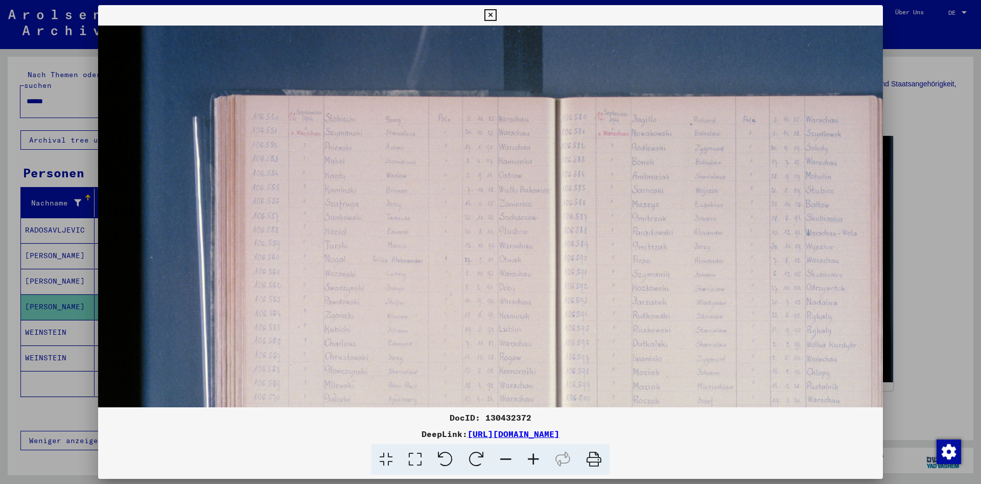
click at [496, 13] on icon at bounding box center [490, 15] width 12 height 12
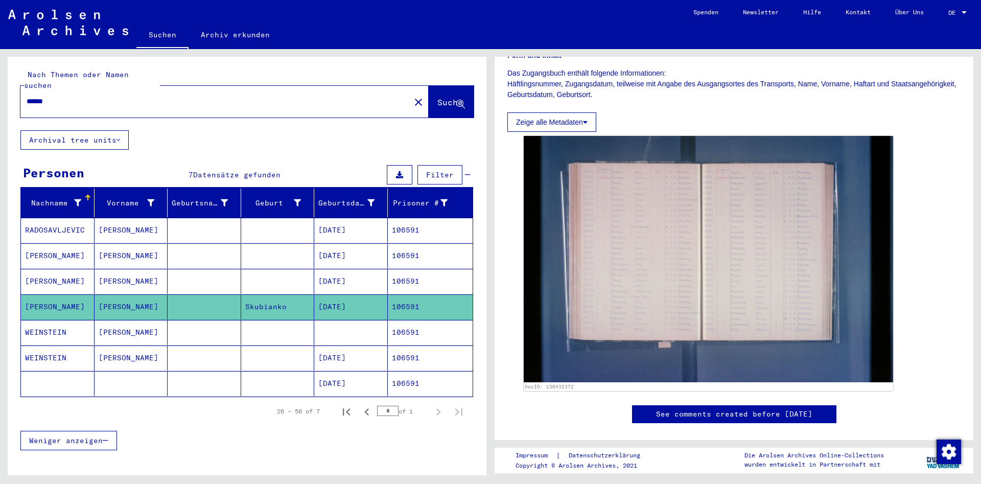
click at [249, 96] on input "******" at bounding box center [216, 101] width 378 height 11
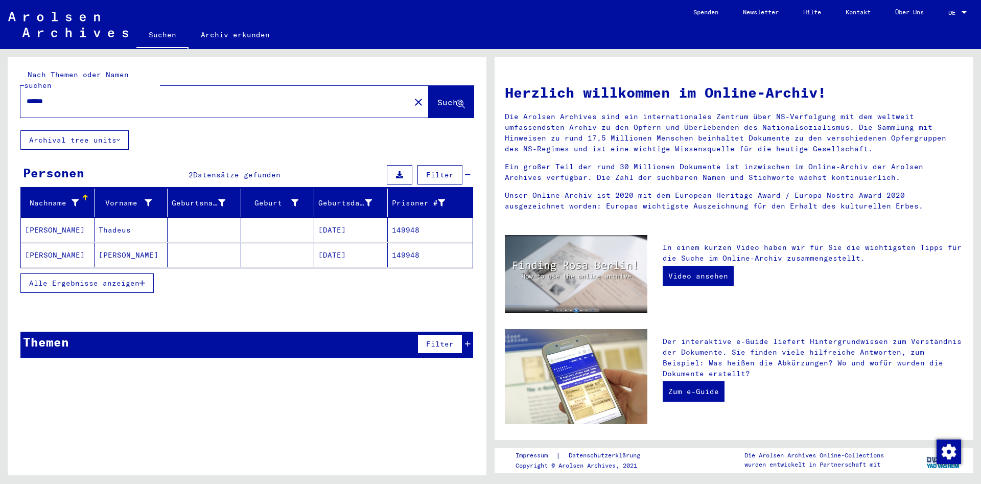
click at [129, 246] on mat-cell "[PERSON_NAME]" at bounding box center [132, 255] width 74 height 25
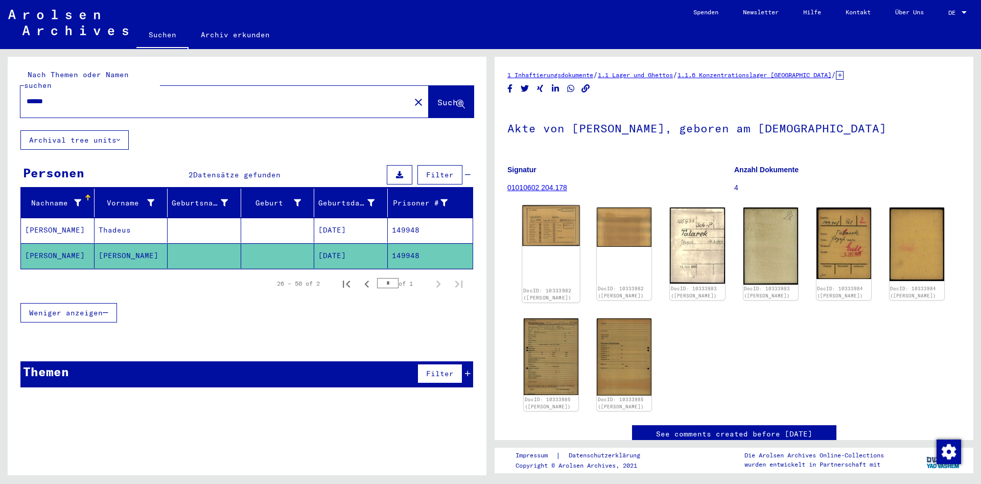
click at [542, 218] on img at bounding box center [551, 225] width 58 height 41
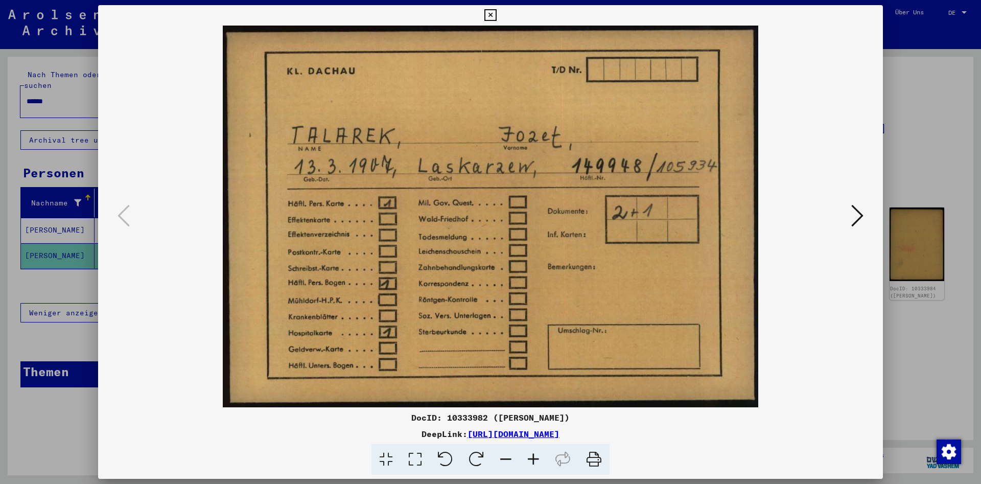
click at [861, 217] on icon at bounding box center [857, 215] width 12 height 25
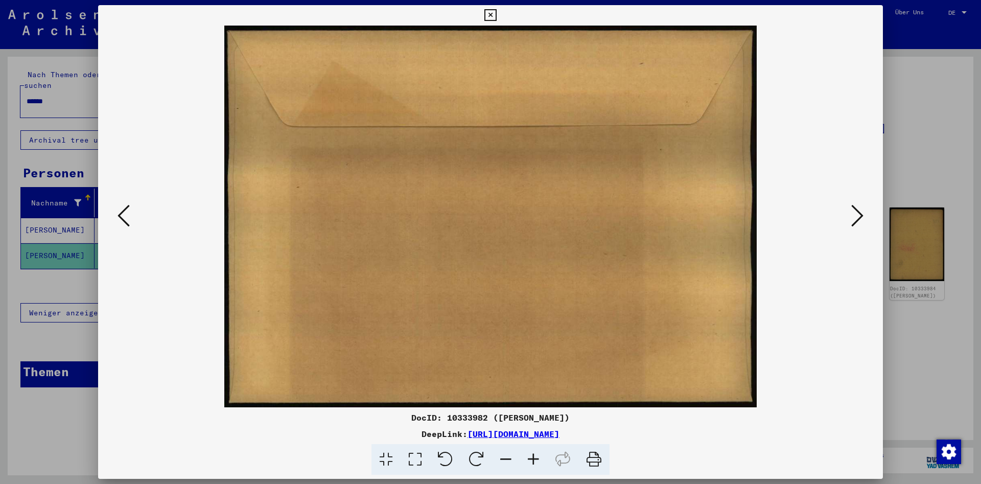
click at [861, 217] on icon at bounding box center [857, 215] width 12 height 25
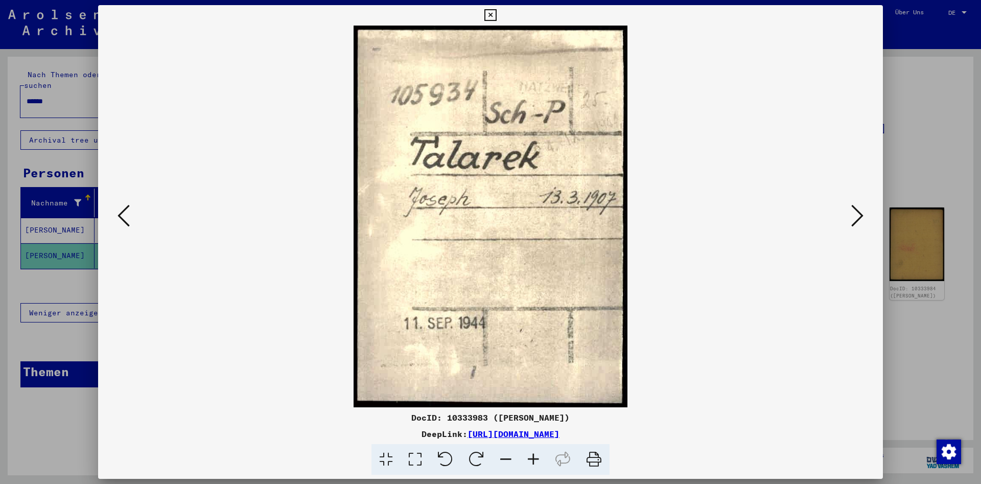
click at [861, 217] on icon at bounding box center [857, 215] width 12 height 25
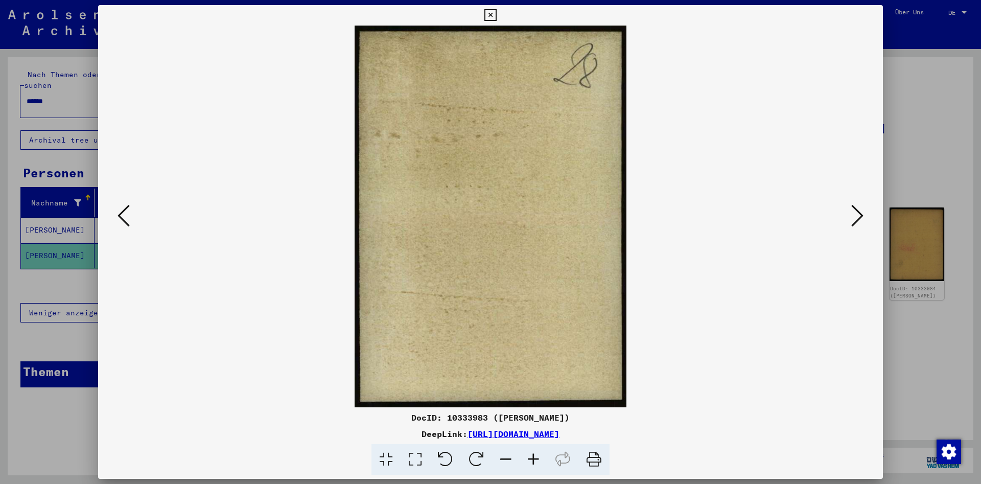
click at [861, 217] on icon at bounding box center [857, 215] width 12 height 25
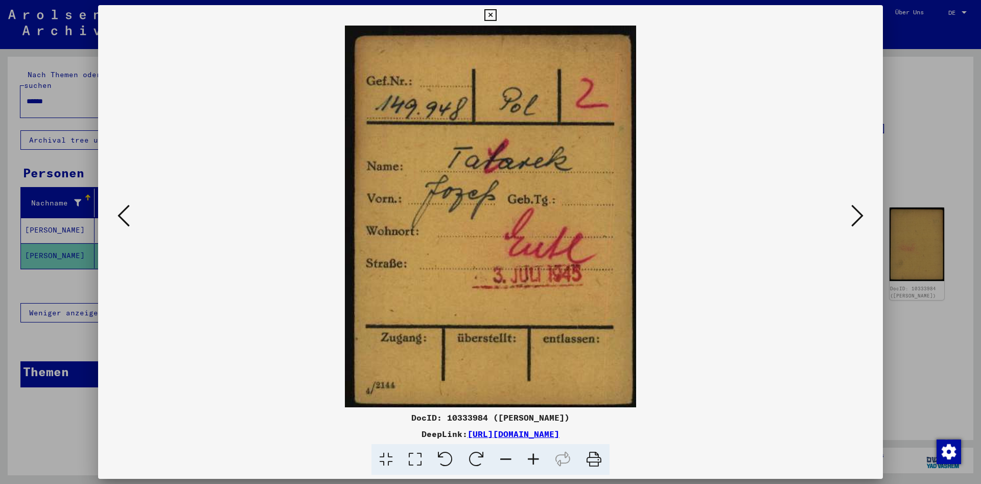
click at [861, 217] on icon at bounding box center [857, 215] width 12 height 25
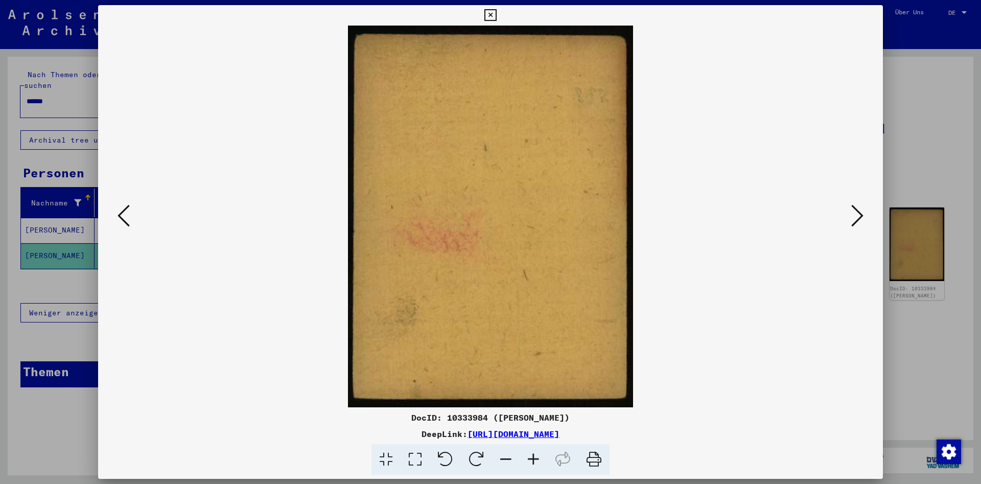
click at [861, 217] on icon at bounding box center [857, 215] width 12 height 25
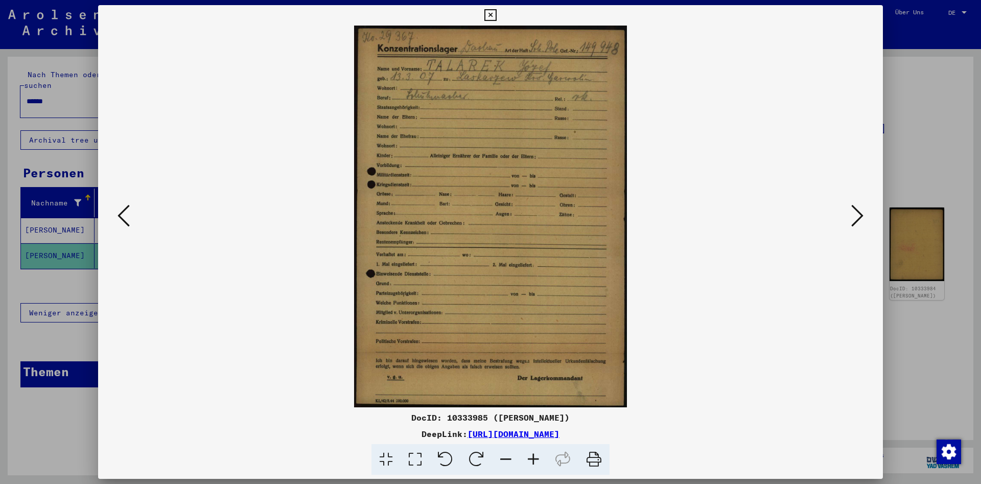
drag, startPoint x: 866, startPoint y: 17, endPoint x: 871, endPoint y: 16, distance: 5.7
click at [499, 16] on div at bounding box center [490, 15] width 18 height 20
click at [496, 14] on icon at bounding box center [490, 15] width 12 height 12
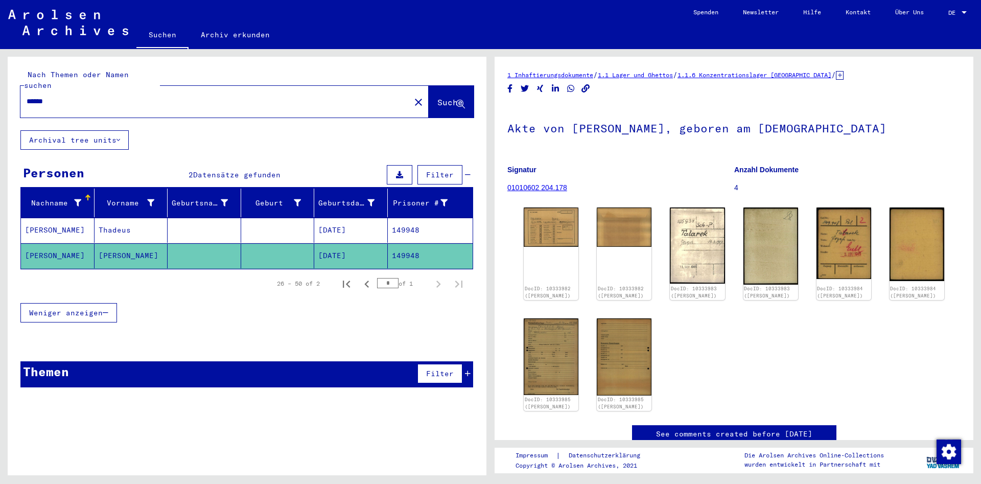
click at [240, 96] on input "******" at bounding box center [216, 101] width 378 height 11
paste input "text"
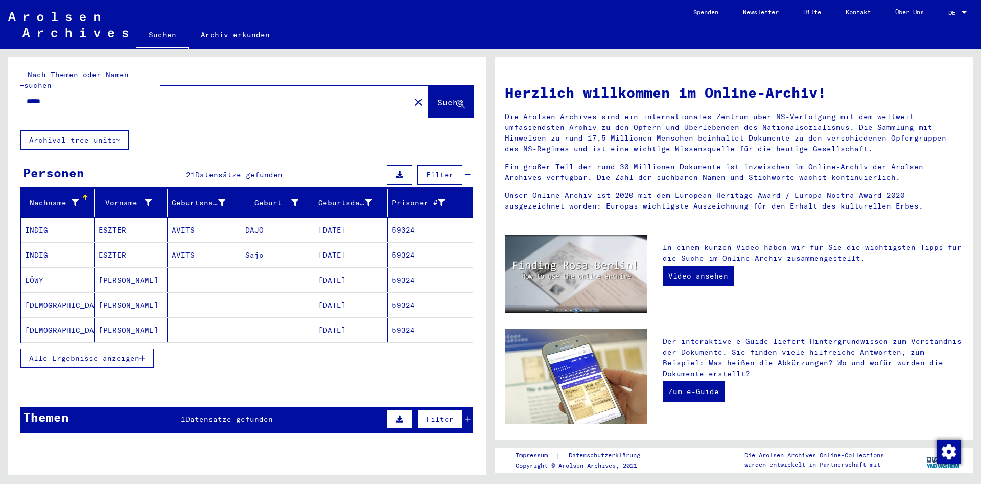
click at [132, 354] on span "Alle Ergebnisse anzeigen" at bounding box center [84, 358] width 110 height 9
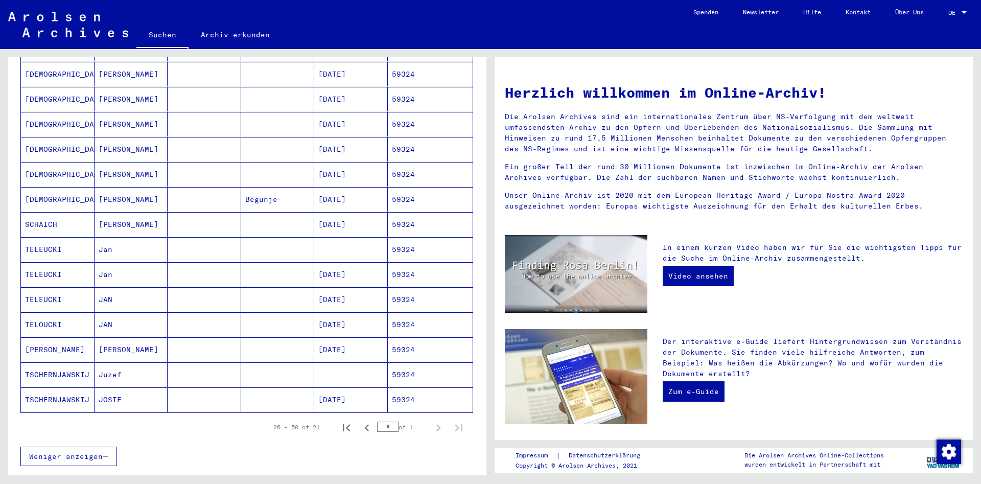
click at [156, 239] on mat-cell "Jan" at bounding box center [132, 249] width 74 height 25
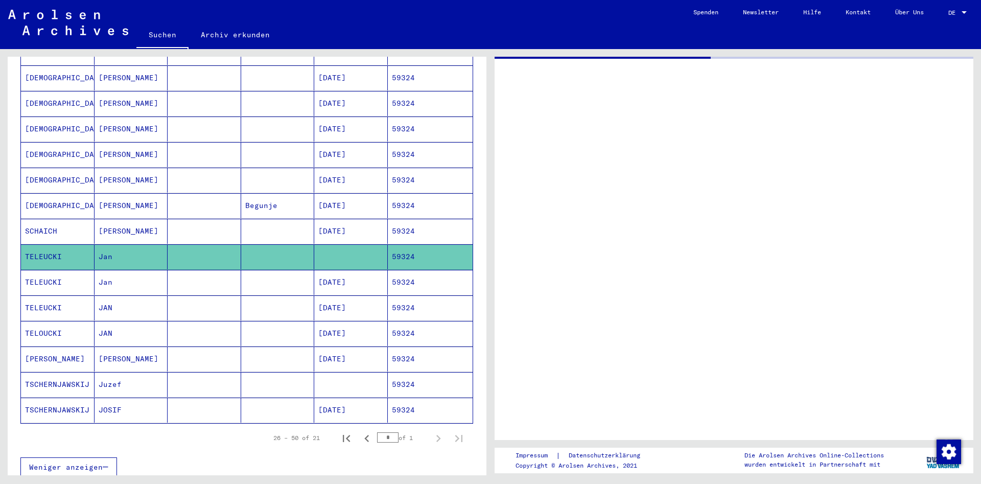
scroll to position [335, 0]
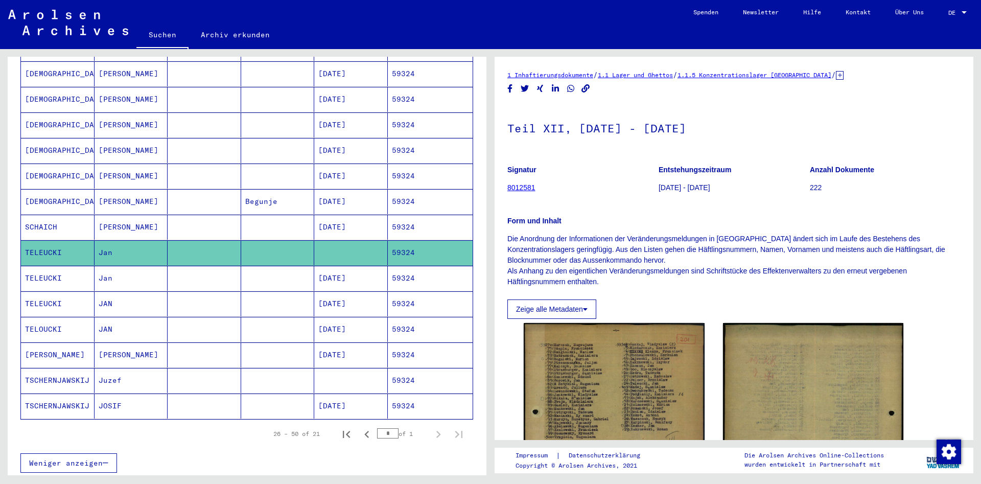
click at [156, 272] on mat-cell "Jan" at bounding box center [132, 278] width 74 height 25
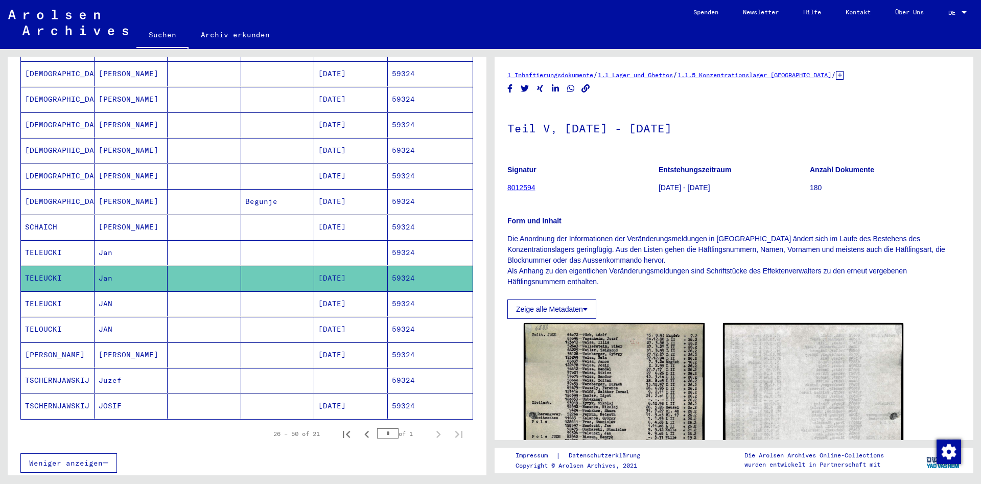
click at [163, 294] on mat-cell "JAN" at bounding box center [132, 303] width 74 height 25
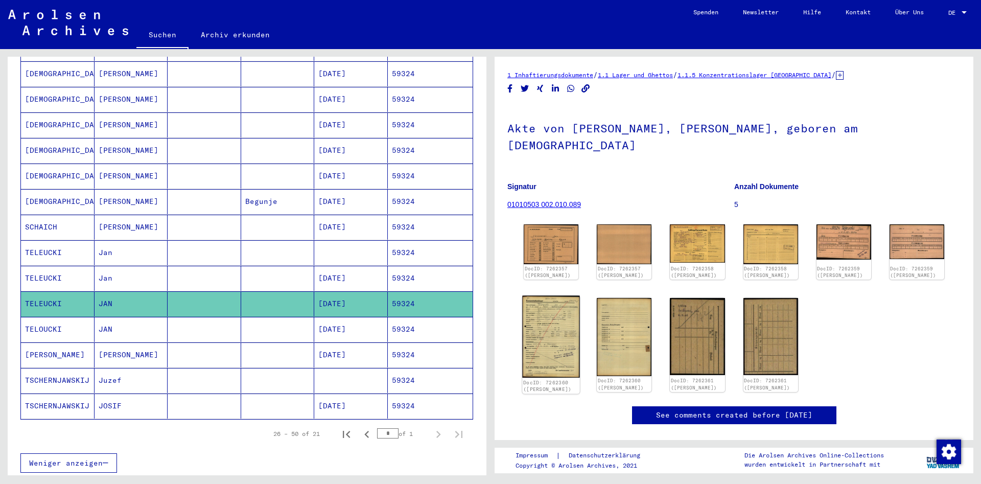
click at [552, 304] on img at bounding box center [551, 337] width 58 height 82
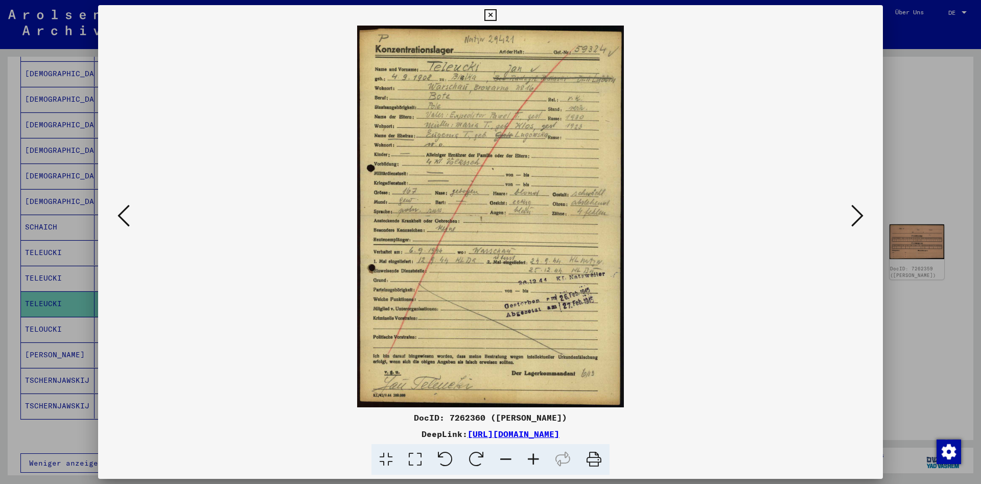
drag, startPoint x: 876, startPoint y: 22, endPoint x: 867, endPoint y: 17, distance: 9.8
click at [499, 18] on button at bounding box center [490, 15] width 18 height 20
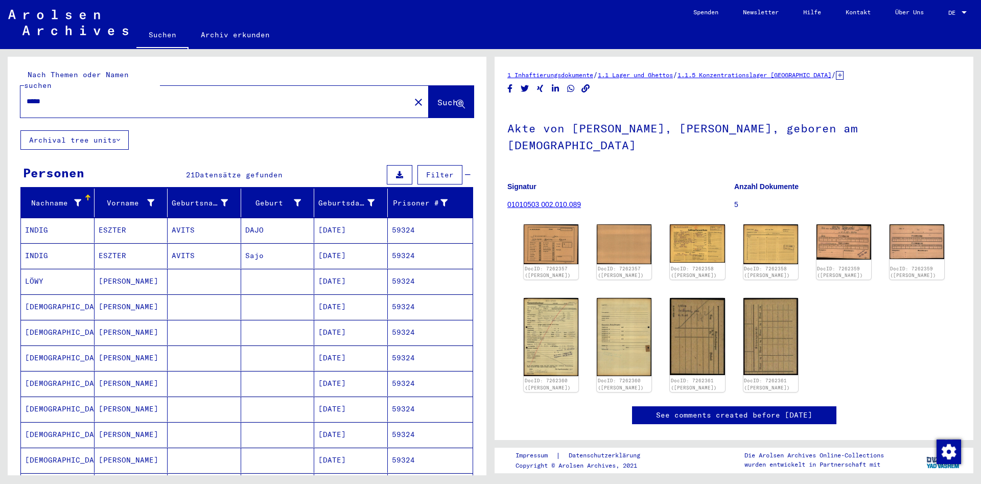
click at [159, 90] on div "*****" at bounding box center [212, 101] width 384 height 23
drag, startPoint x: 159, startPoint y: 82, endPoint x: 156, endPoint y: 91, distance: 9.4
click at [159, 90] on div "*****" at bounding box center [212, 101] width 384 height 23
click at [155, 96] on input "*****" at bounding box center [216, 101] width 378 height 11
paste input "text"
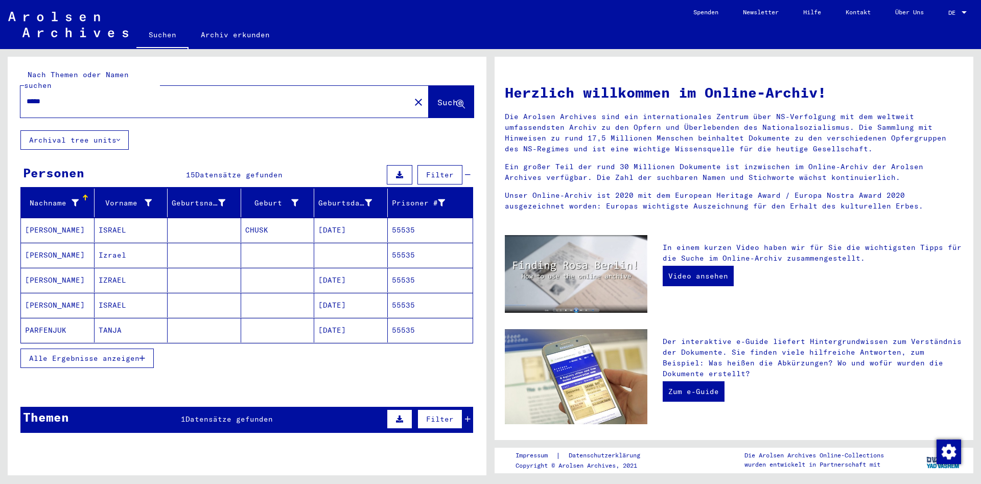
click at [98, 354] on span "Alle Ergebnisse anzeigen" at bounding box center [84, 358] width 110 height 9
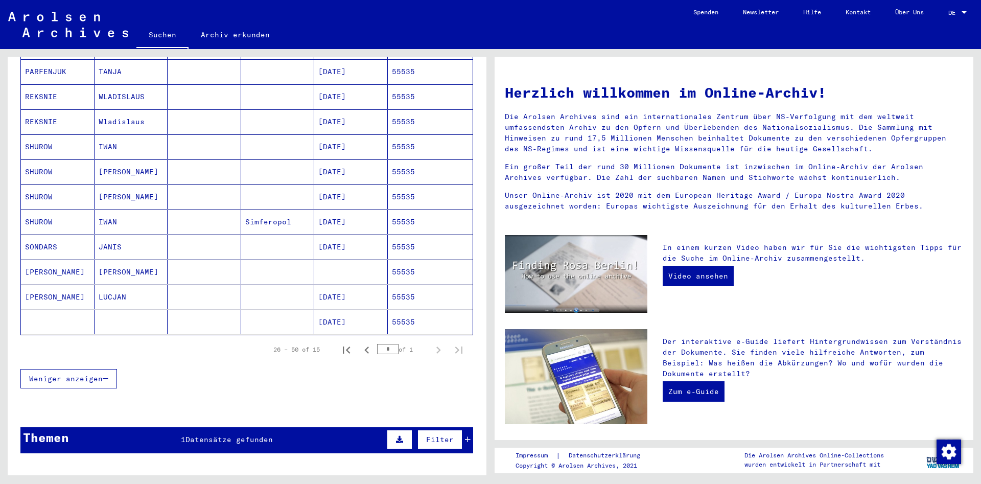
click at [157, 262] on mat-cell "[PERSON_NAME]" at bounding box center [132, 272] width 74 height 25
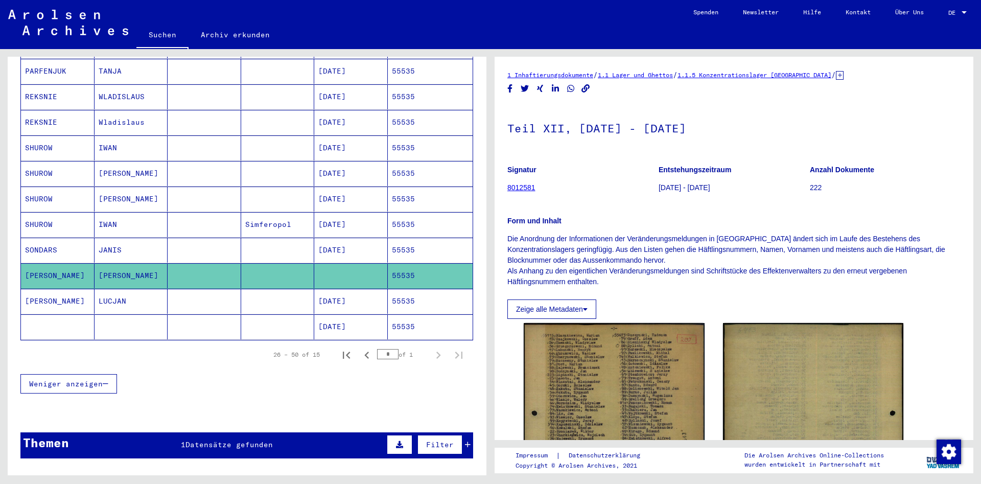
click at [142, 296] on mat-cell "LUCJAN" at bounding box center [132, 301] width 74 height 25
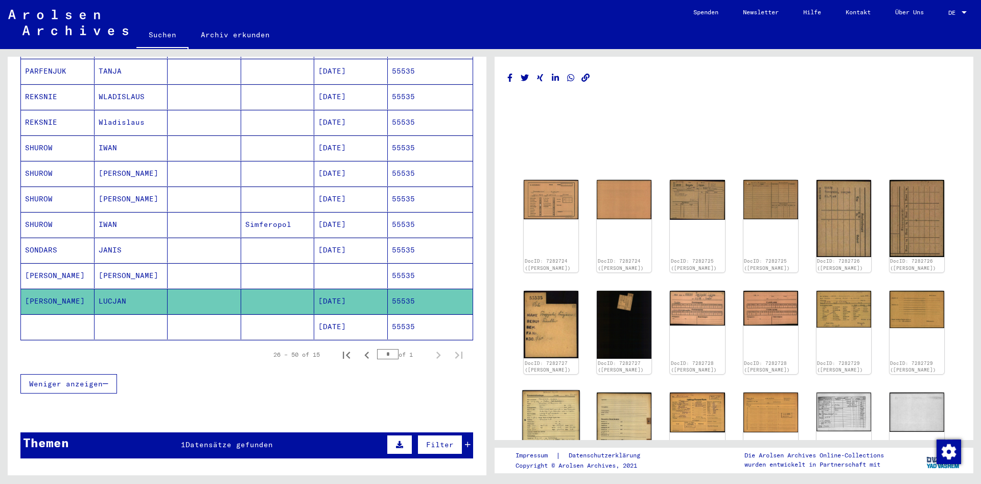
click at [553, 418] on img at bounding box center [551, 430] width 58 height 80
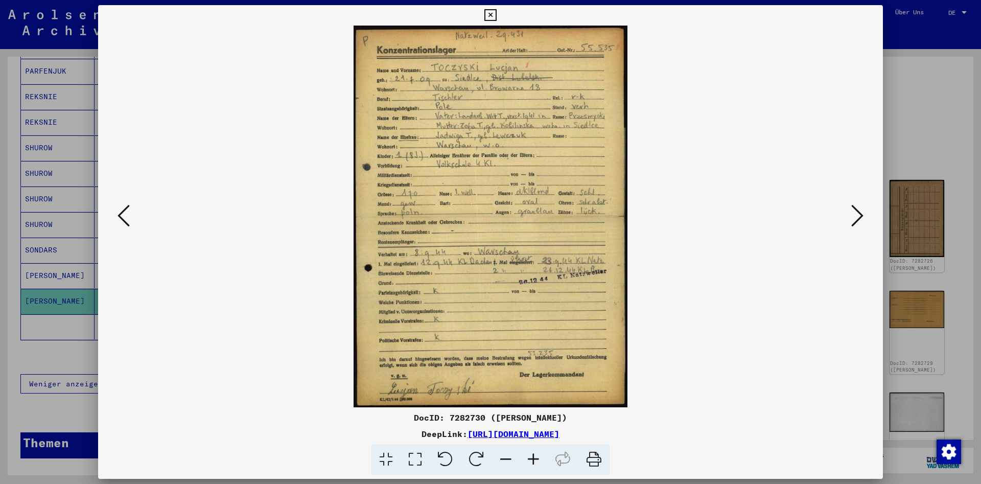
click at [130, 222] on button at bounding box center [123, 216] width 18 height 29
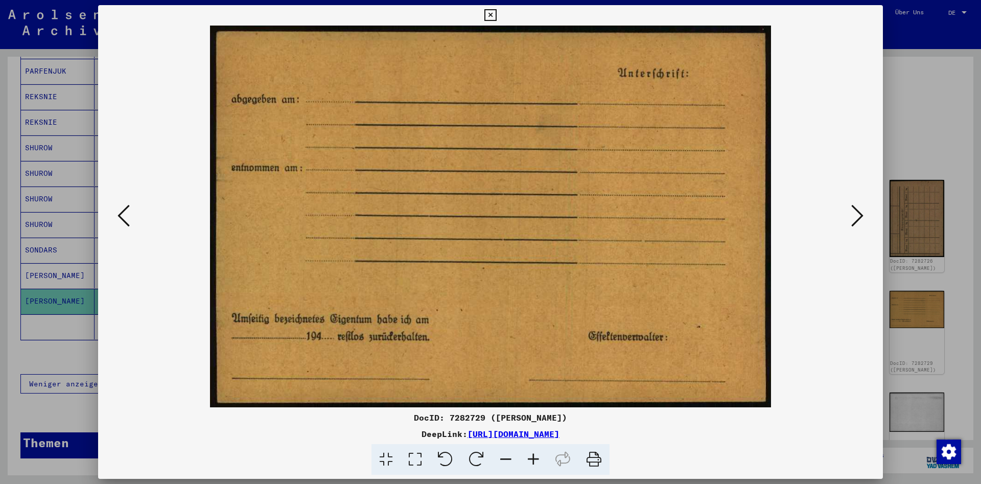
click at [130, 222] on button at bounding box center [123, 216] width 18 height 29
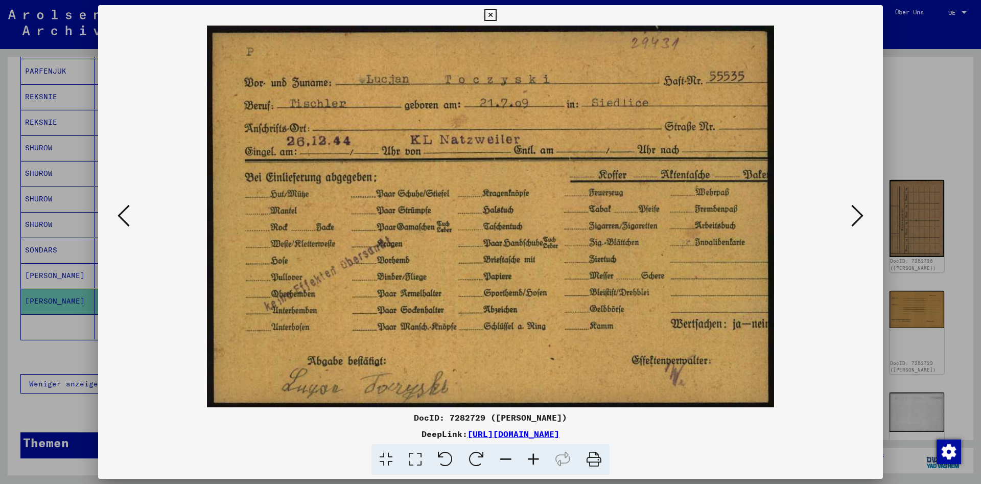
click at [496, 18] on icon at bounding box center [490, 15] width 12 height 12
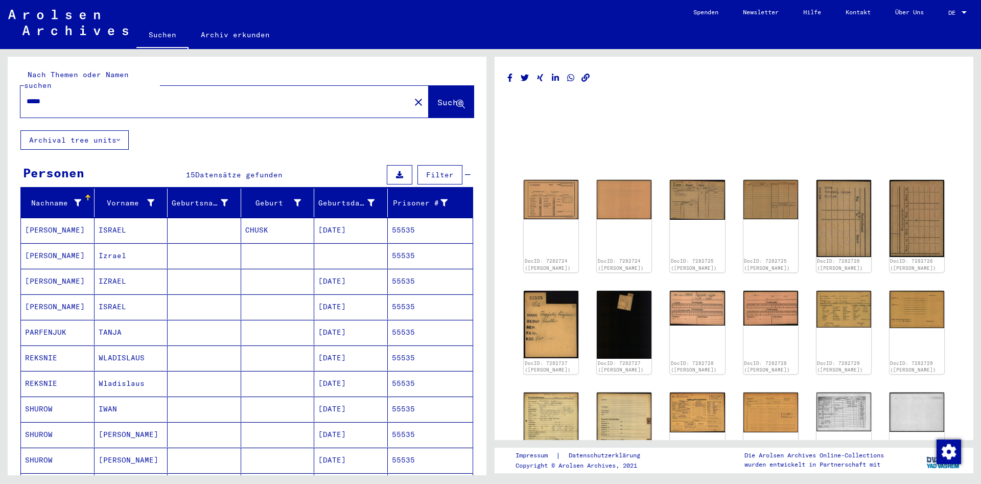
click at [172, 97] on div "*****" at bounding box center [212, 101] width 384 height 23
click at [171, 96] on input "*****" at bounding box center [216, 101] width 378 height 11
paste input "*"
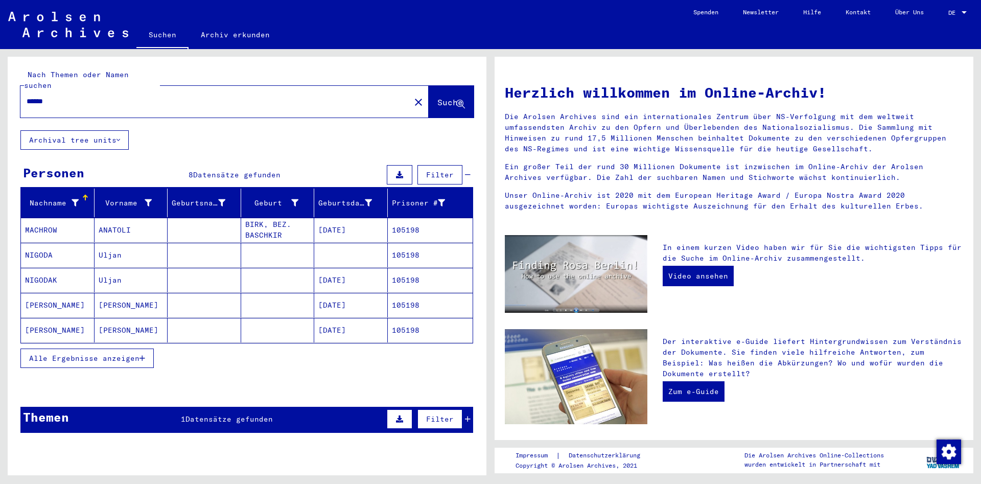
click at [125, 293] on mat-cell "[PERSON_NAME]" at bounding box center [132, 305] width 74 height 25
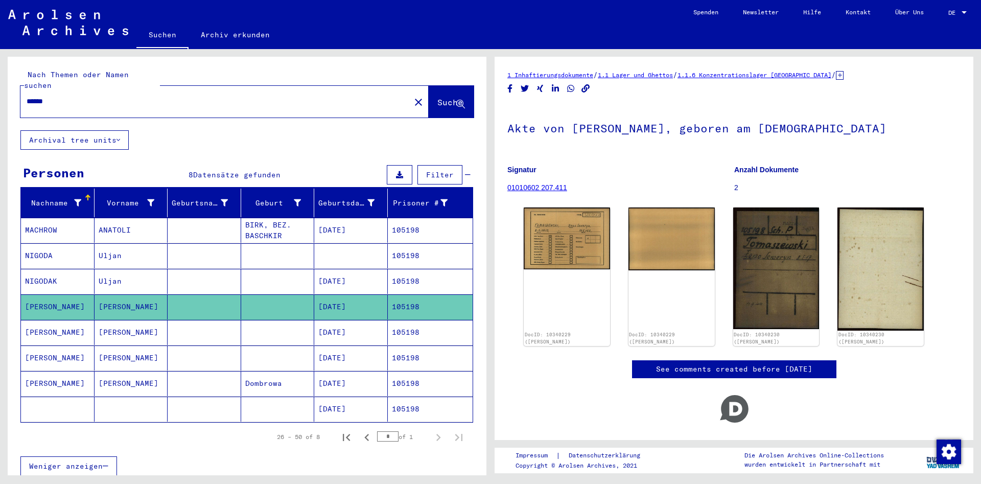
click at [132, 320] on mat-cell "[PERSON_NAME]" at bounding box center [132, 332] width 74 height 25
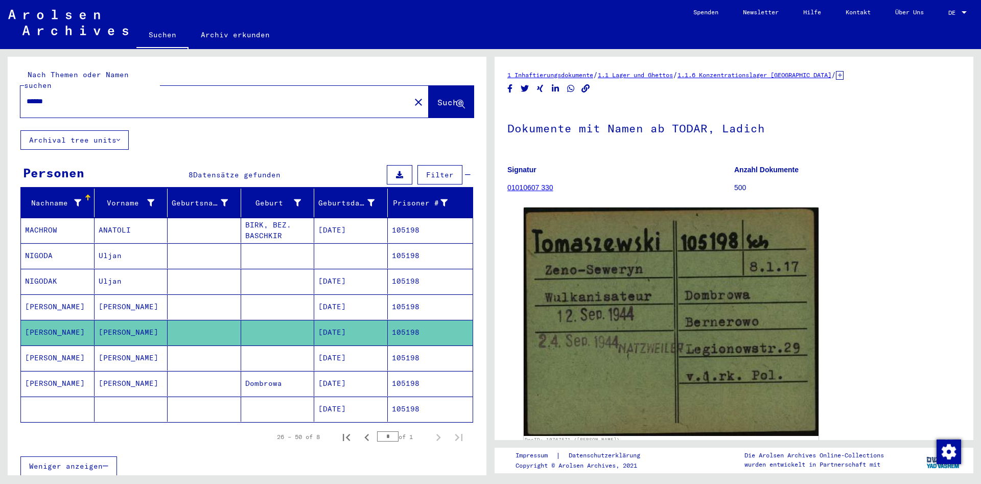
click at [125, 345] on mat-cell "[PERSON_NAME]" at bounding box center [132, 357] width 74 height 25
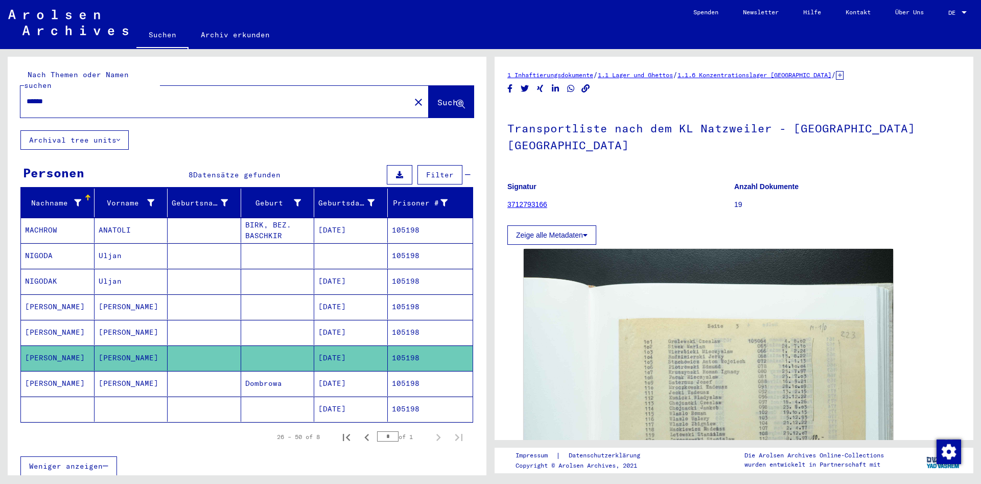
click at [121, 375] on mat-cell "[PERSON_NAME]" at bounding box center [132, 383] width 74 height 25
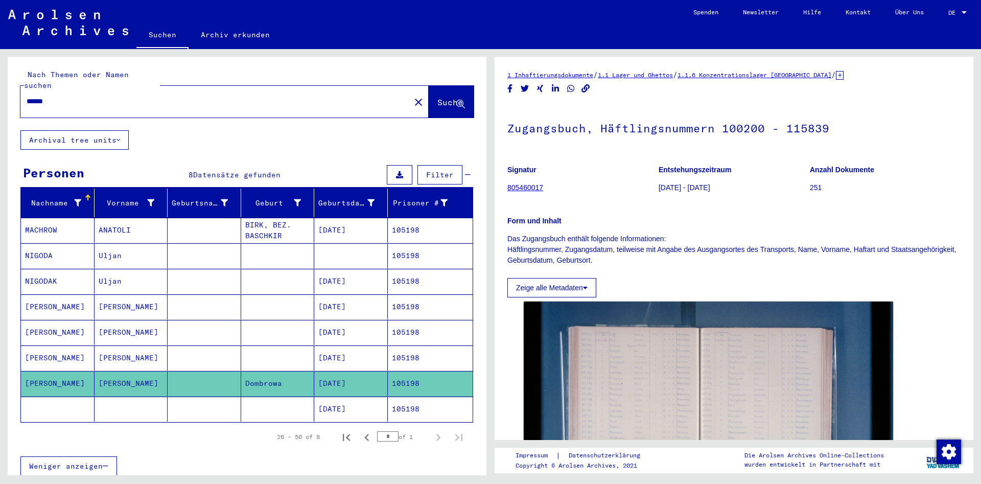
click at [122, 349] on mat-cell "[PERSON_NAME]" at bounding box center [132, 357] width 74 height 25
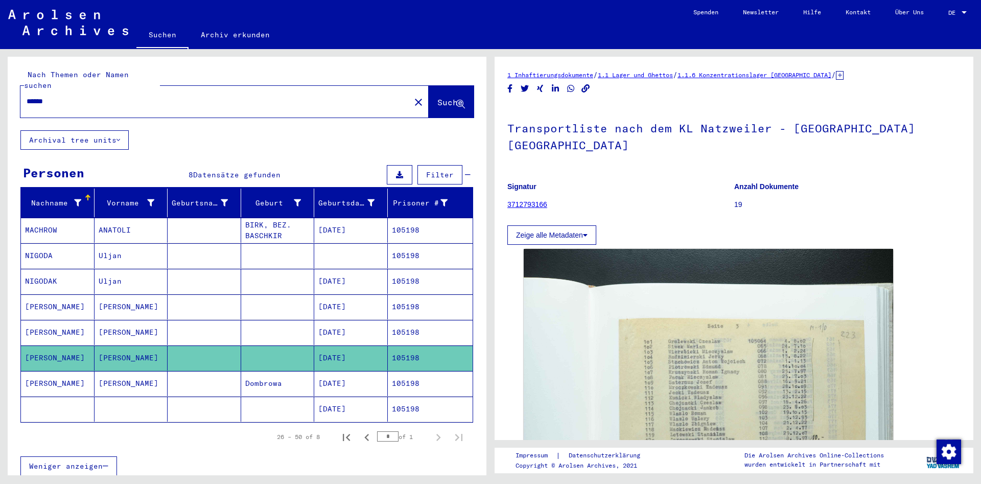
click at [121, 324] on mat-cell "[PERSON_NAME]" at bounding box center [132, 332] width 74 height 25
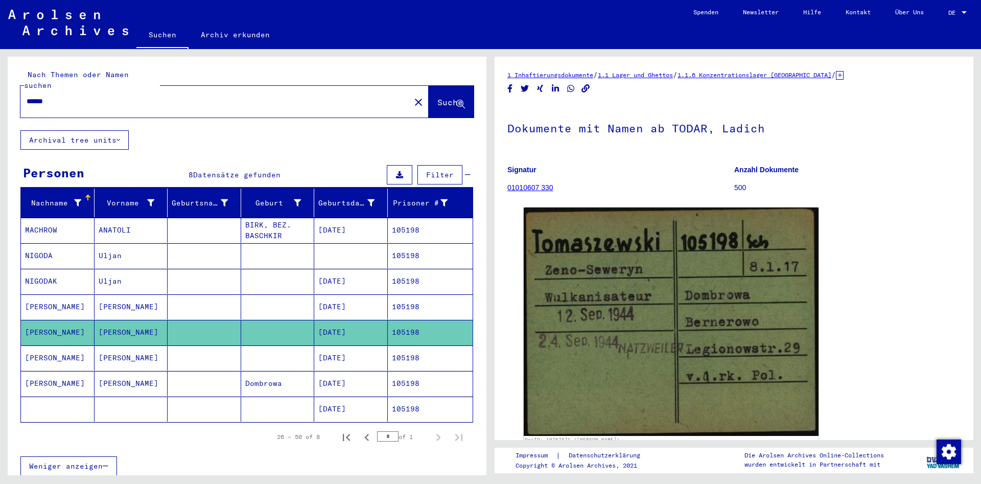
click at [159, 349] on mat-cell "[PERSON_NAME]" at bounding box center [132, 357] width 74 height 25
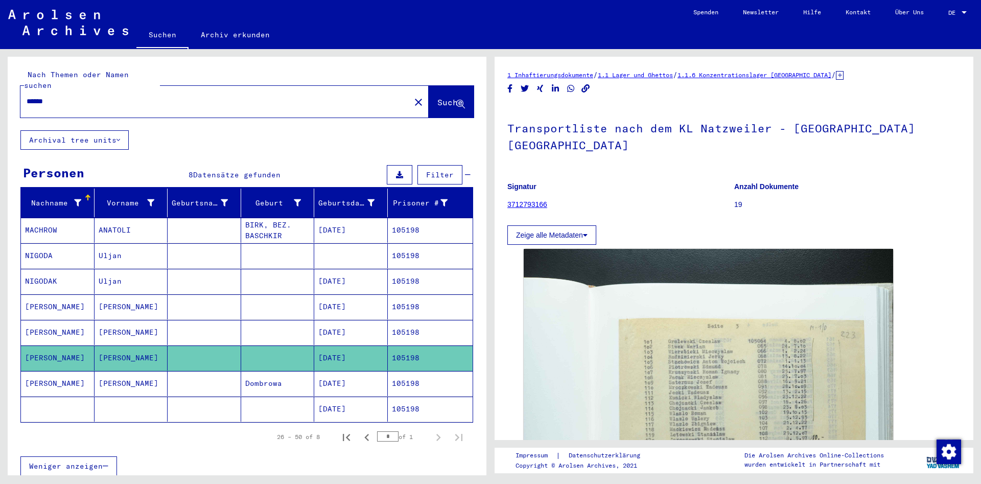
click at [149, 371] on mat-cell "[PERSON_NAME]" at bounding box center [132, 383] width 74 height 25
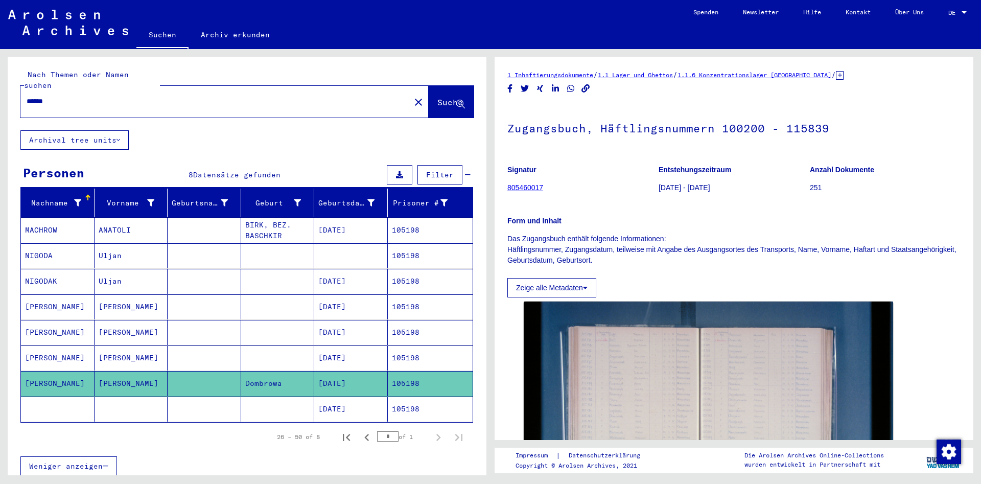
click at [171, 294] on mat-cell at bounding box center [205, 306] width 74 height 25
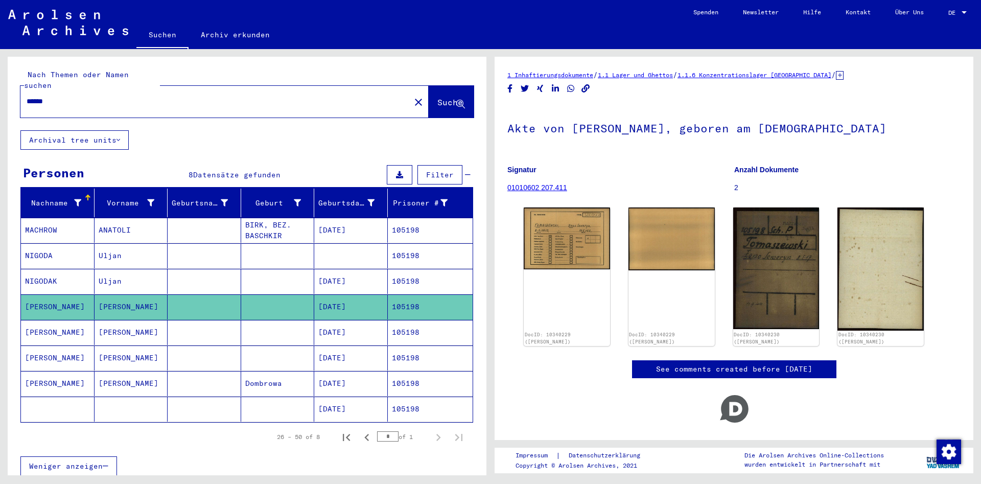
click at [173, 96] on input "******" at bounding box center [216, 101] width 378 height 11
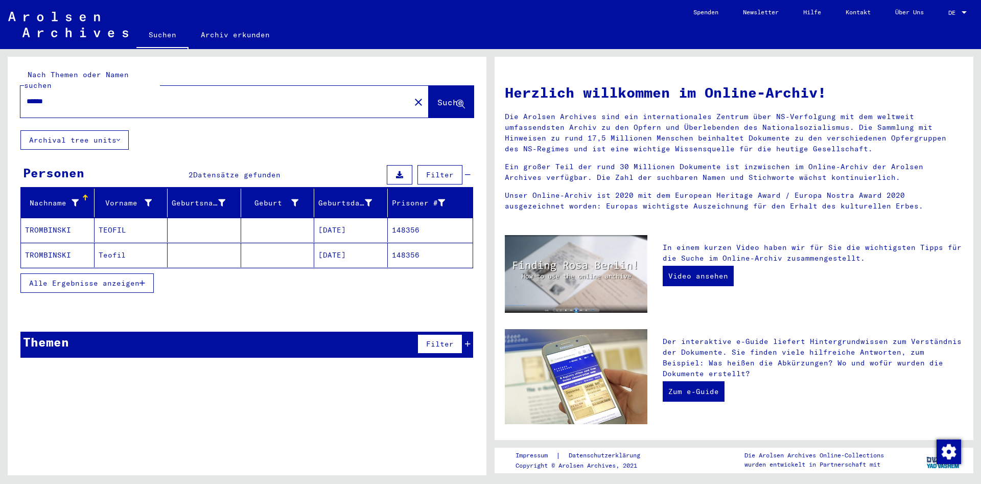
click at [176, 243] on mat-cell at bounding box center [205, 255] width 74 height 25
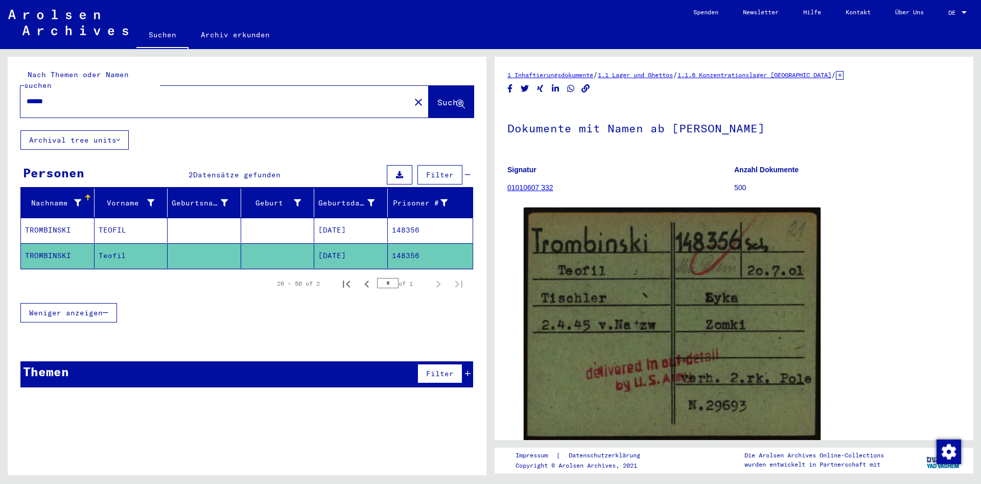
click at [183, 218] on mat-cell at bounding box center [205, 230] width 74 height 25
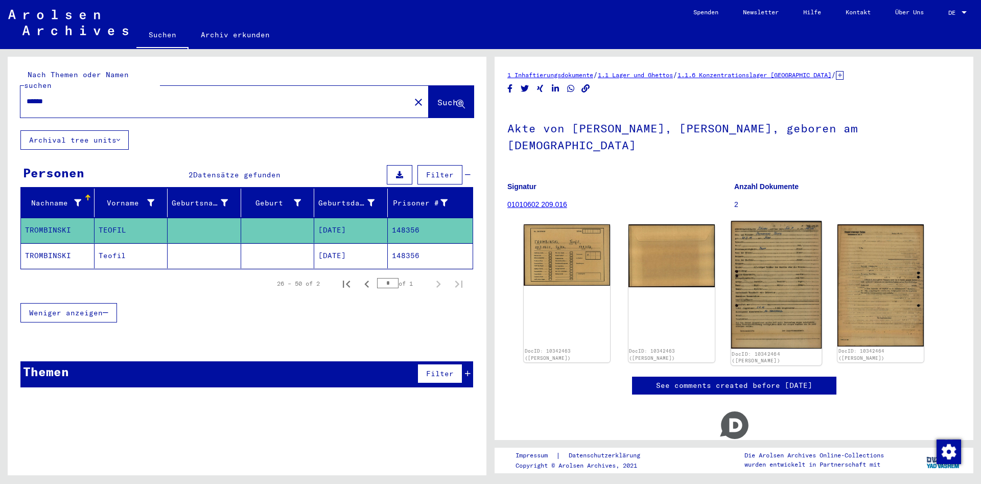
click at [760, 270] on img at bounding box center [776, 285] width 90 height 128
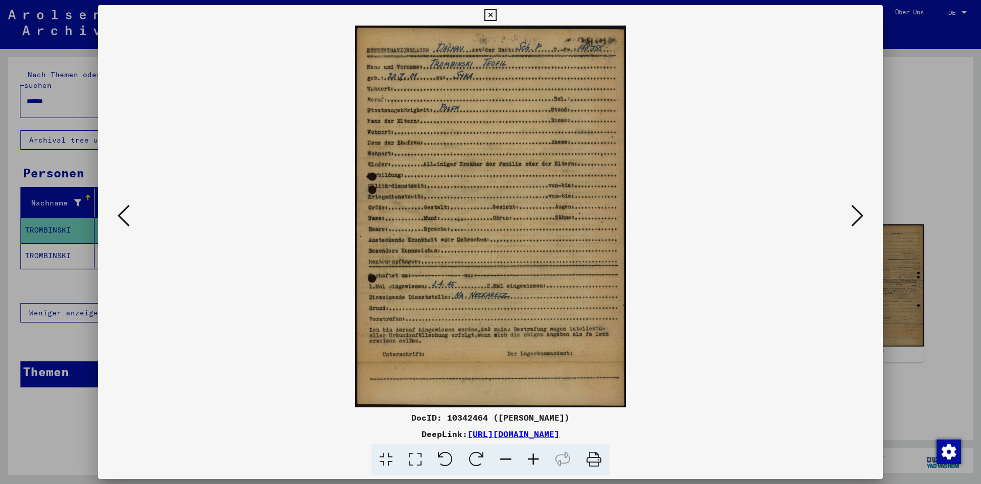
click at [496, 17] on icon at bounding box center [490, 15] width 12 height 12
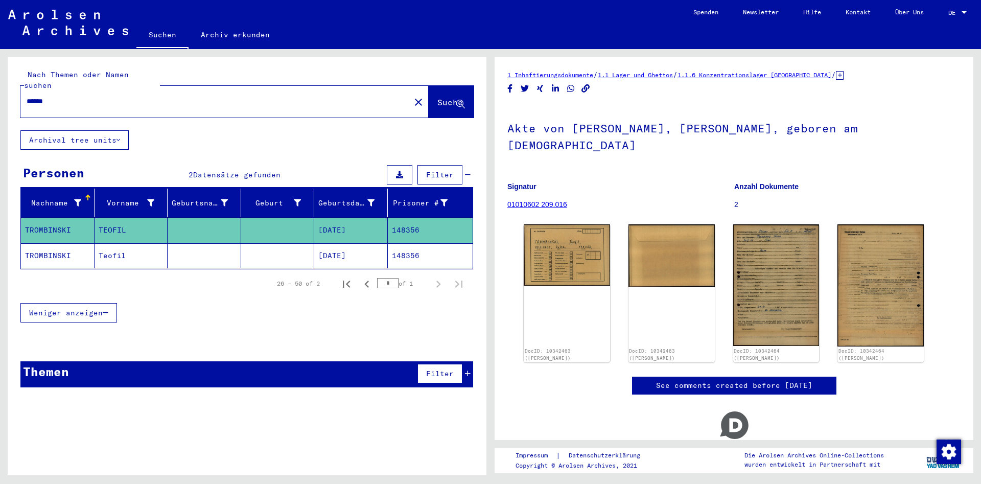
click at [170, 243] on mat-cell at bounding box center [205, 255] width 74 height 25
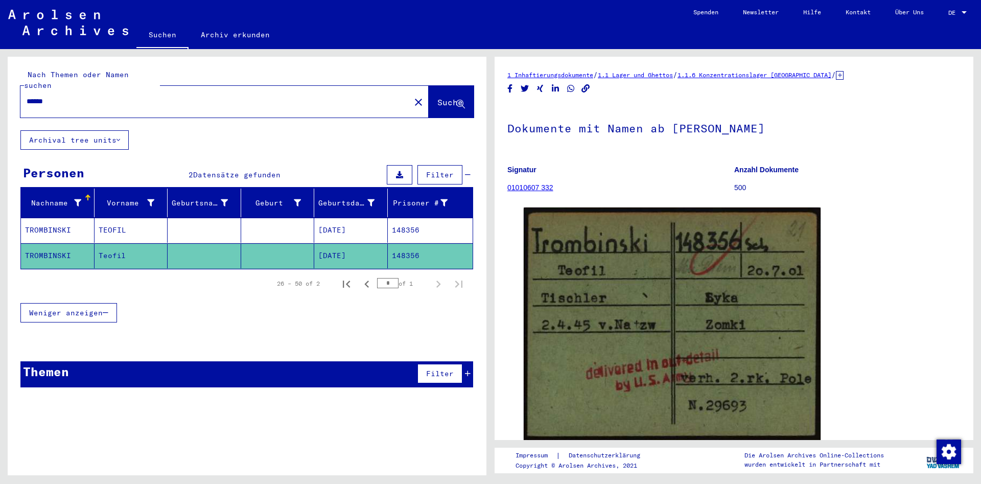
drag, startPoint x: 147, startPoint y: 95, endPoint x: -214, endPoint y: 64, distance: 362.0
click at [27, 96] on input "******" at bounding box center [216, 101] width 378 height 11
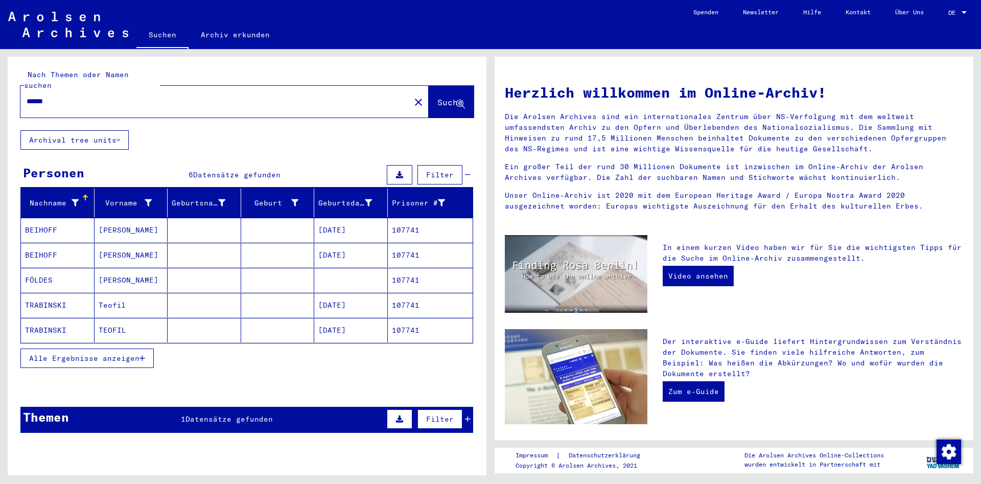
click at [126, 321] on mat-cell "TEOFIL" at bounding box center [132, 330] width 74 height 25
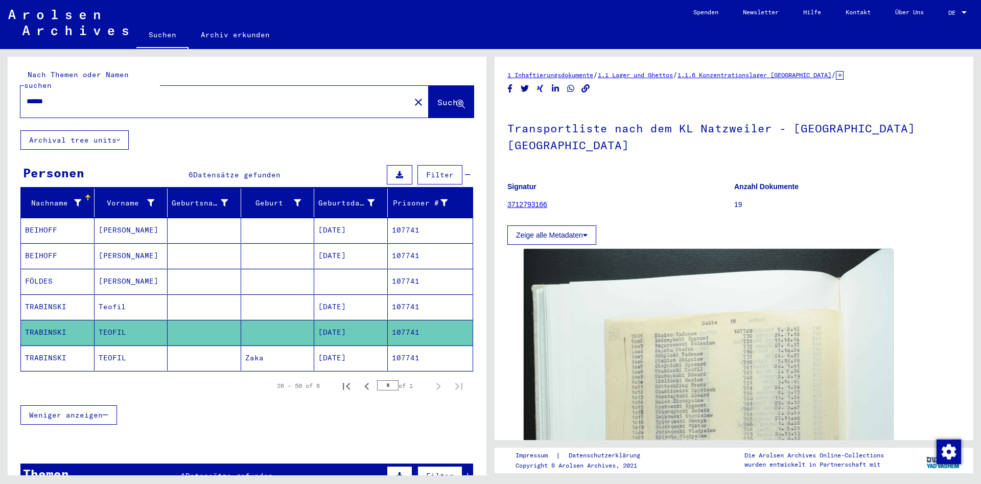
click at [141, 300] on mat-cell "Teofil" at bounding box center [132, 306] width 74 height 25
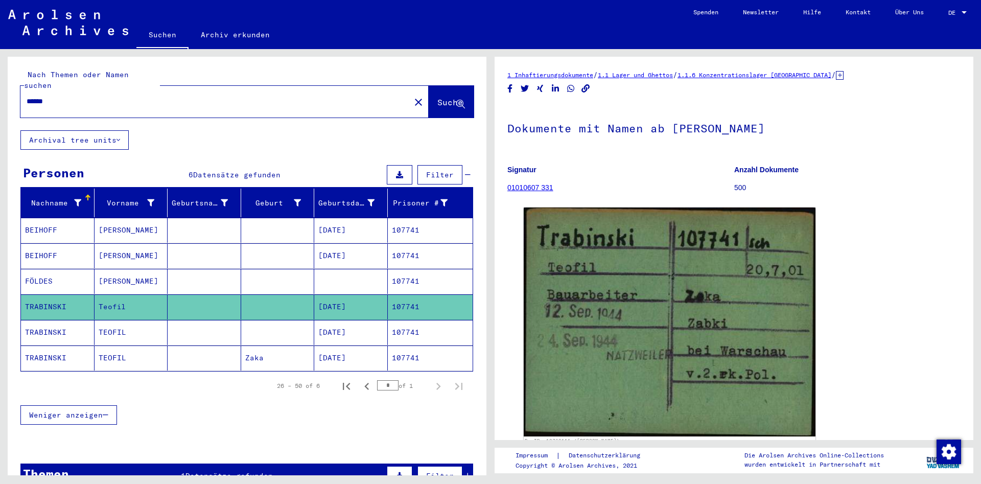
click at [177, 350] on mat-cell at bounding box center [205, 357] width 74 height 25
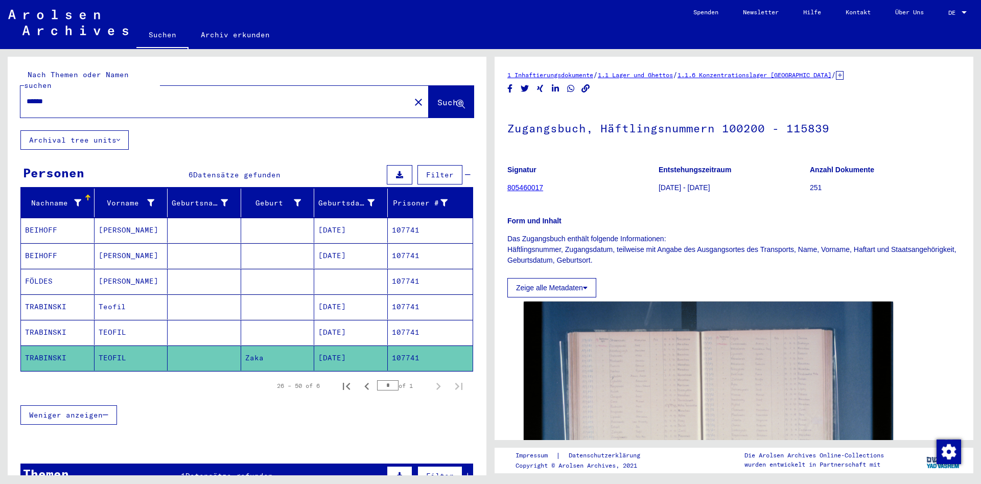
click at [199, 332] on mat-cell at bounding box center [205, 332] width 74 height 25
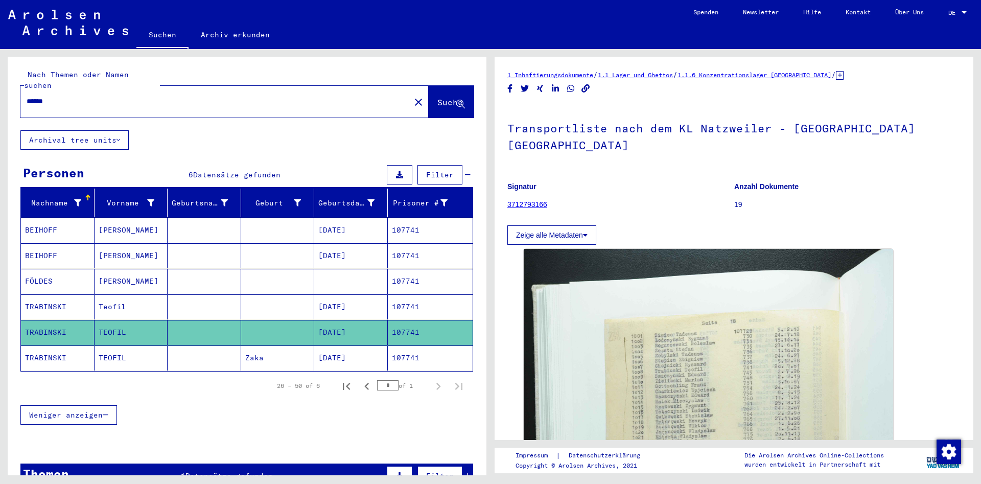
click at [205, 301] on mat-cell at bounding box center [205, 306] width 74 height 25
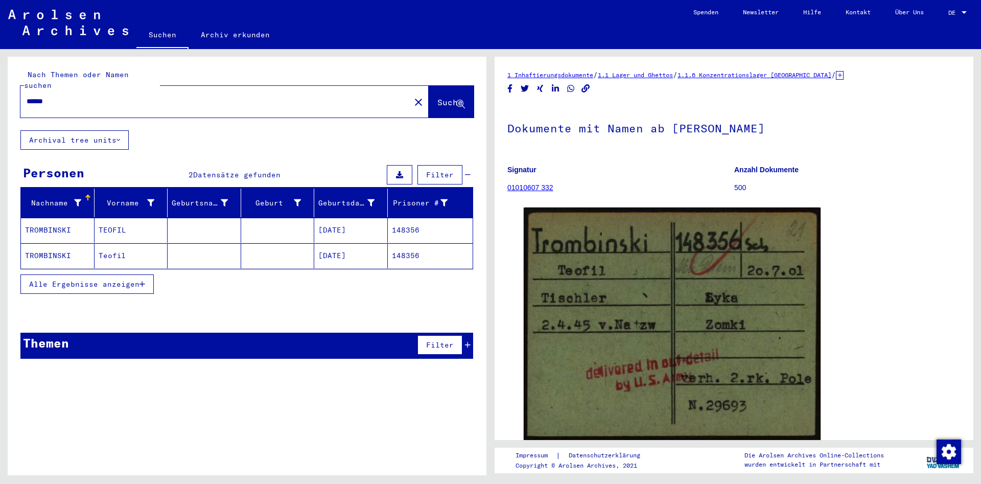
click at [224, 243] on mat-cell at bounding box center [205, 255] width 74 height 25
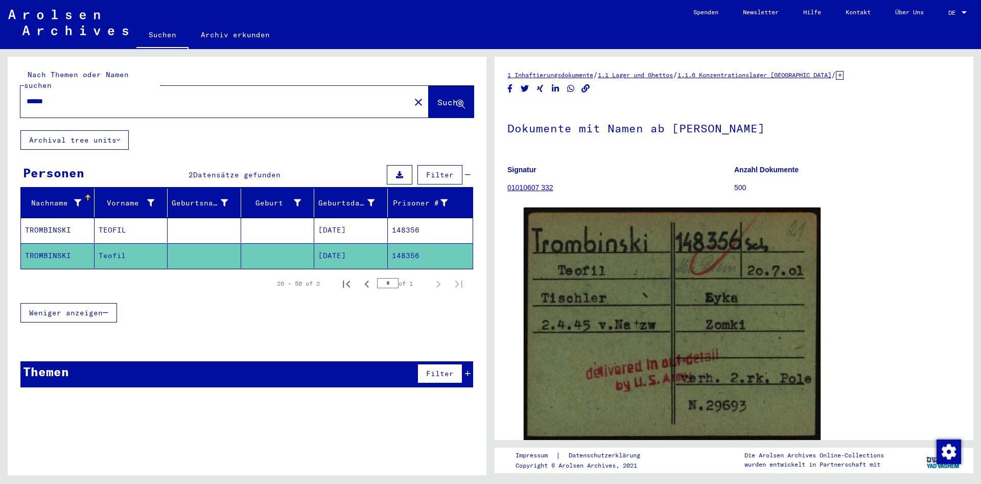
click at [221, 218] on mat-cell at bounding box center [205, 230] width 74 height 25
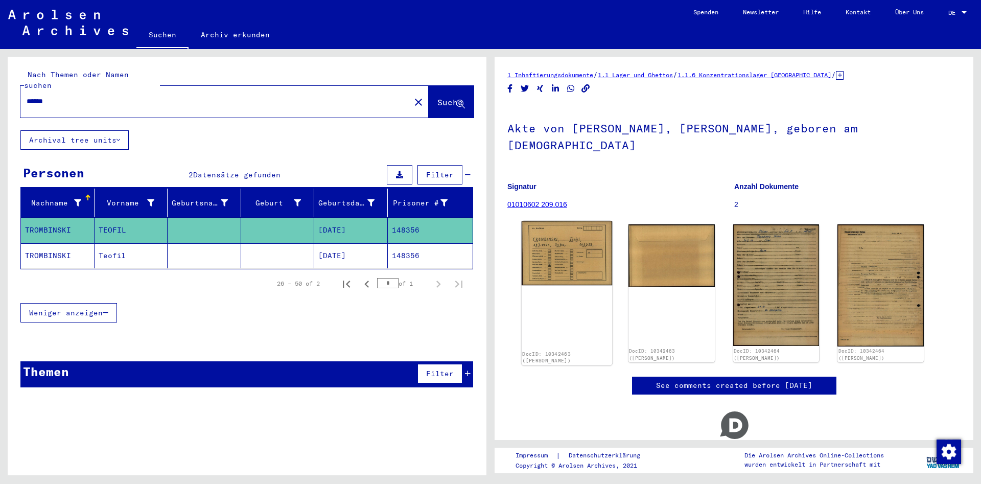
click at [572, 259] on img at bounding box center [567, 253] width 90 height 64
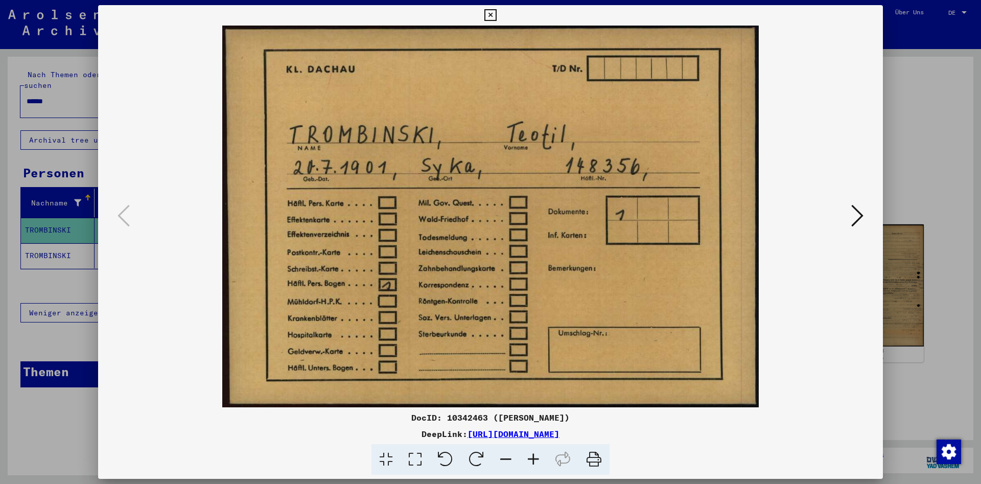
click at [861, 218] on icon at bounding box center [857, 215] width 12 height 25
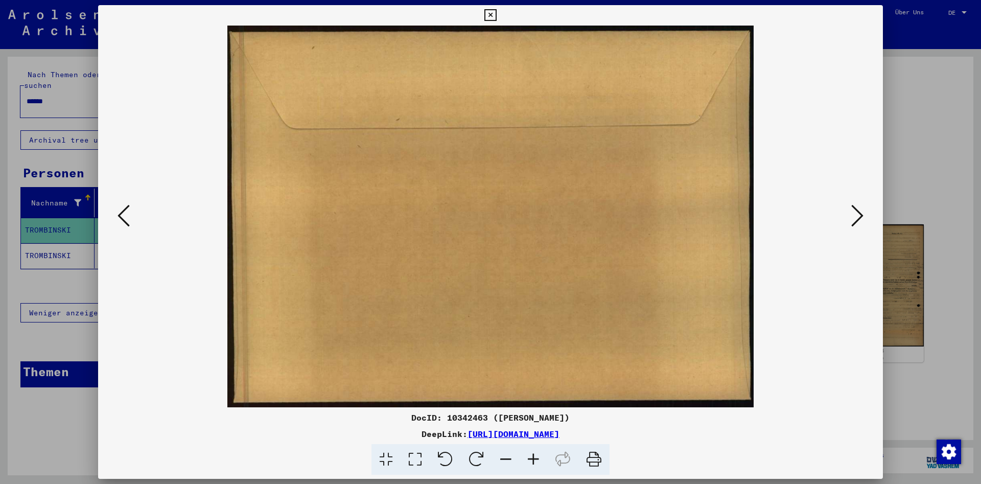
click at [861, 218] on icon at bounding box center [857, 215] width 12 height 25
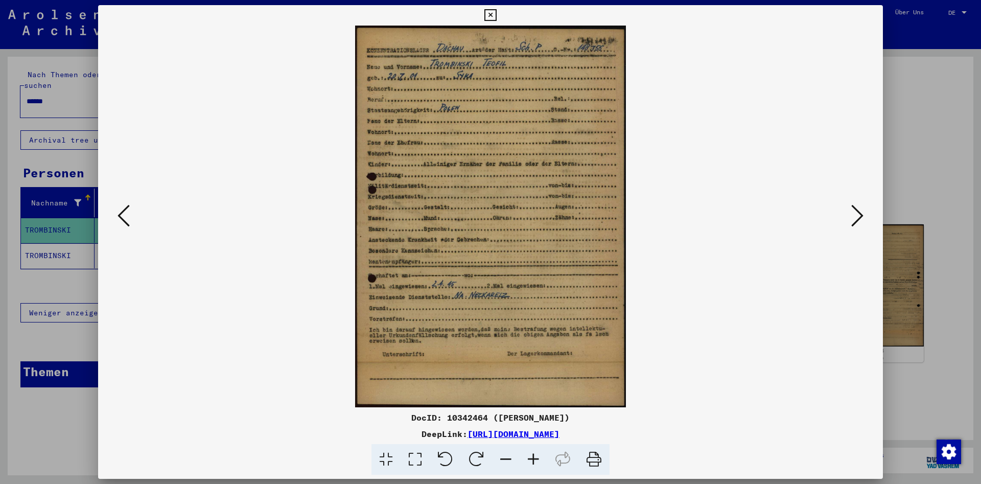
click at [496, 17] on icon at bounding box center [490, 15] width 12 height 12
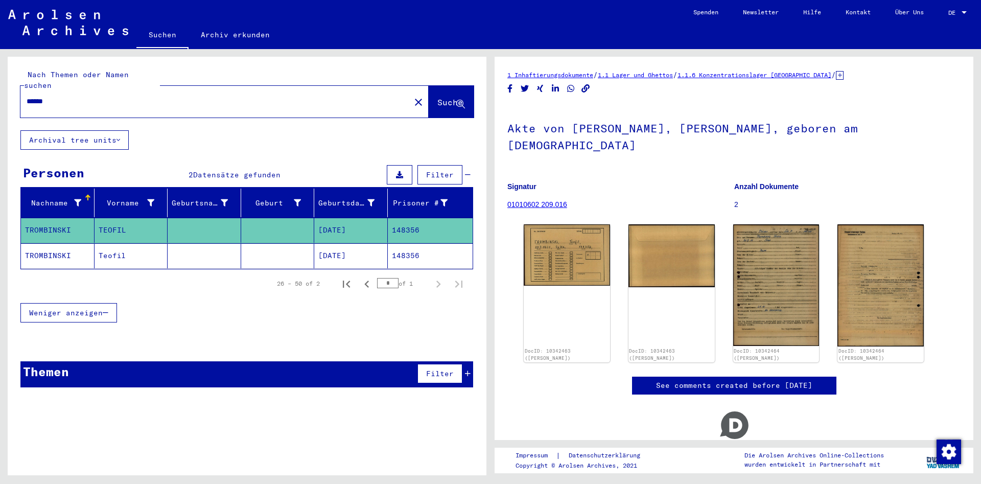
click at [241, 96] on div "******" at bounding box center [212, 101] width 384 height 23
click at [240, 96] on input "******" at bounding box center [216, 101] width 378 height 11
type input "******"
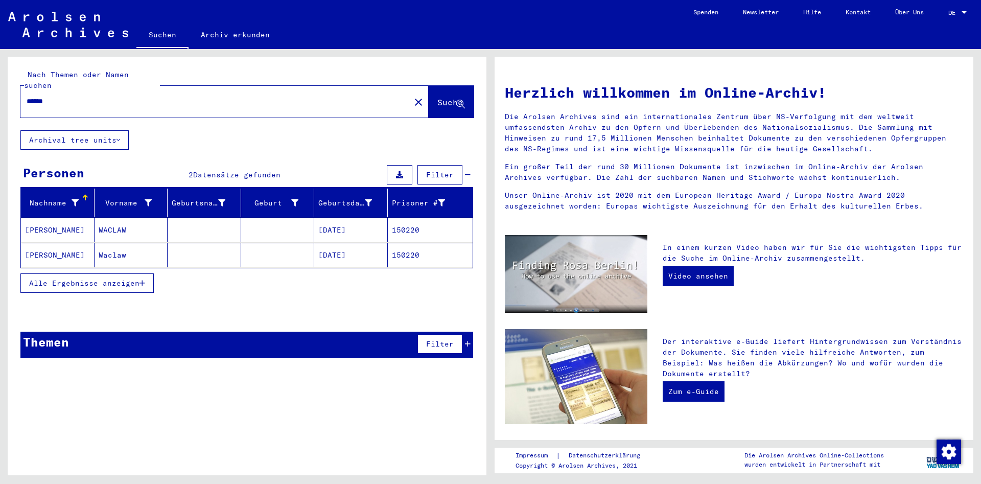
click at [163, 243] on mat-cell "Waclaw" at bounding box center [132, 255] width 74 height 25
